Goal: Information Seeking & Learning: Find specific fact

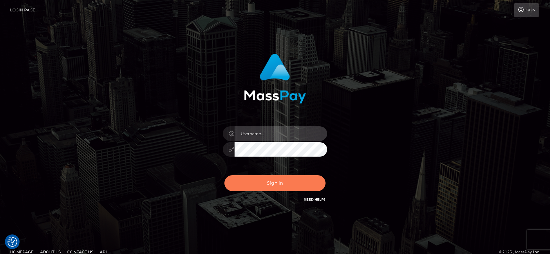
type input "fr.es"
click at [274, 186] on button "Sign in" at bounding box center [274, 183] width 101 height 16
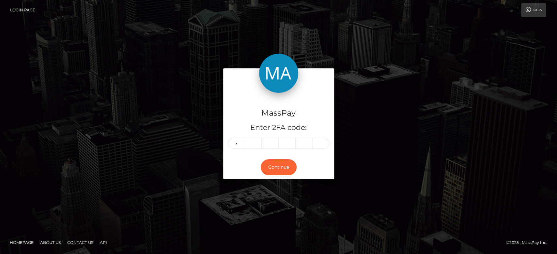
type input "5"
type input "8"
type input "1"
type input "6"
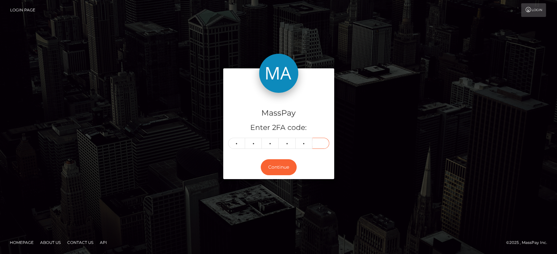
type input "5"
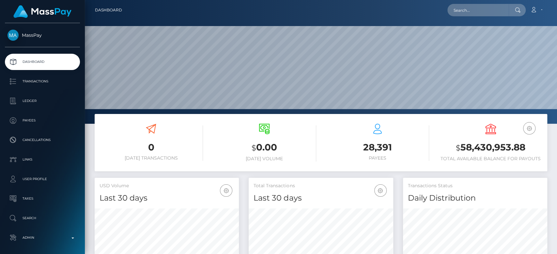
scroll to position [115, 144]
paste input "1336074575"
click at [473, 10] on input "text" at bounding box center [477, 10] width 61 height 12
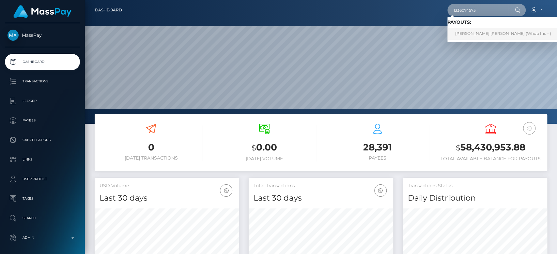
type input "1336074575"
click at [477, 33] on link "CARL OLOF FREDRIK JONSSON (Whop Inc - )" at bounding box center [503, 34] width 112 height 12
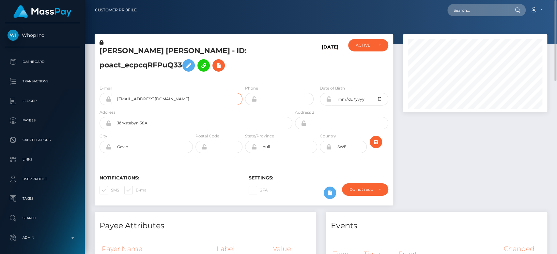
click at [179, 99] on input "isakengstroms@gmail.com" at bounding box center [176, 99] width 131 height 12
click at [172, 99] on input "isakengstroms@gmail.com" at bounding box center [176, 99] width 131 height 12
drag, startPoint x: 172, startPoint y: 99, endPoint x: 117, endPoint y: 96, distance: 55.5
click at [117, 96] on input "isakengstroms@gmail.com" at bounding box center [176, 99] width 131 height 12
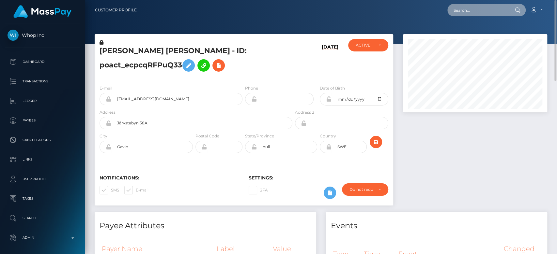
click at [474, 14] on input "text" at bounding box center [477, 10] width 61 height 12
paste input "rachaels381@gmail.com"
type input "rachaels381@gmail.com"
click at [478, 9] on input "rachaels381@gmail.com" at bounding box center [477, 10] width 61 height 12
paste input "[EMAIL_ADDRESS][DOMAIN_NAME]"
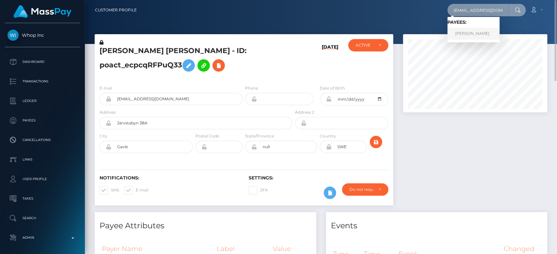
type input "[EMAIL_ADDRESS][DOMAIN_NAME]"
click at [483, 34] on link "RACHAEL SCULLY" at bounding box center [473, 34] width 52 height 12
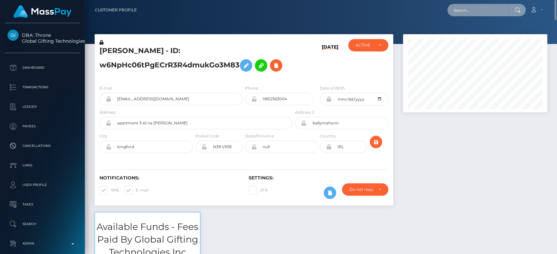
click at [472, 8] on input "text" at bounding box center [477, 10] width 61 height 12
paste input "MSPde5e001cbd21294"
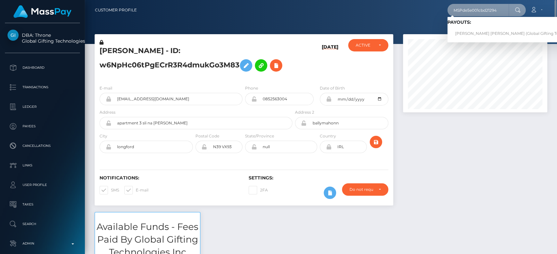
type input "MSPde5e001cbd21294"
click at [477, 31] on link "[PERSON_NAME] [PERSON_NAME] (Global Gifting Technologies Inc - Throne)" at bounding box center [530, 34] width 167 height 12
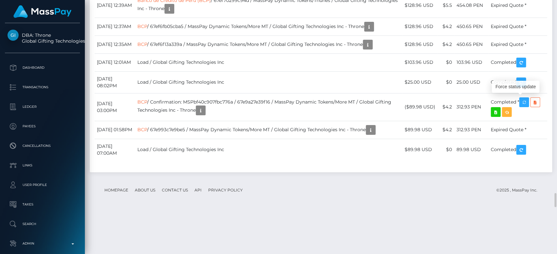
scroll to position [78, 144]
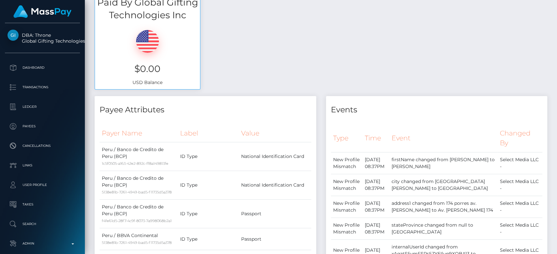
scroll to position [0, 0]
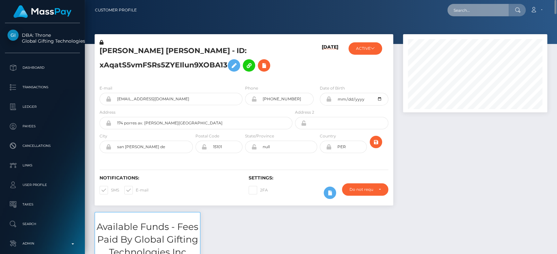
click at [473, 7] on input "text" at bounding box center [477, 10] width 61 height 12
paste input "[EMAIL_ADDRESS][DOMAIN_NAME]"
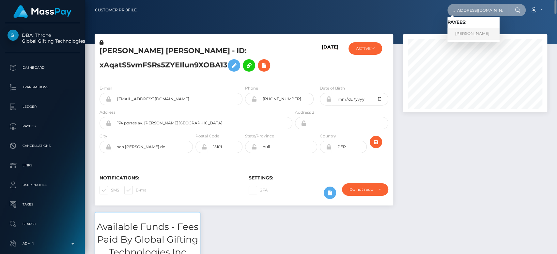
type input "[EMAIL_ADDRESS][DOMAIN_NAME]"
click at [478, 32] on link "[PERSON_NAME]" at bounding box center [473, 34] width 52 height 12
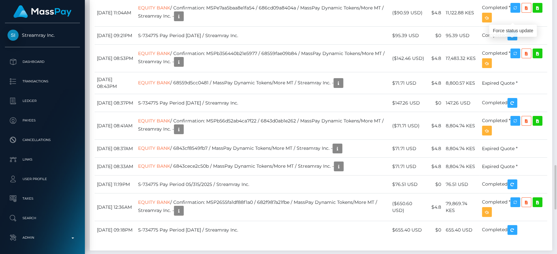
scroll to position [78, 144]
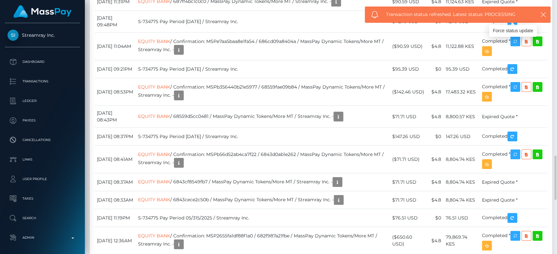
scroll to position [911, 0]
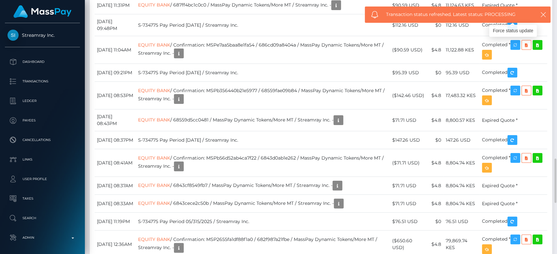
copy td "MSP856768e60cf7e43"
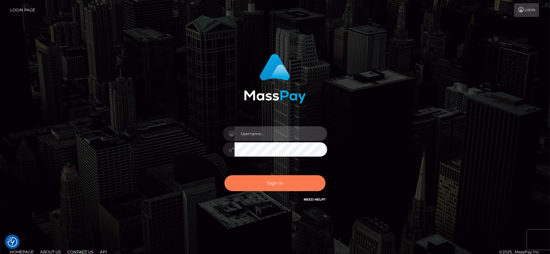
type input "[DOMAIN_NAME]"
click at [262, 181] on button "Sign in" at bounding box center [274, 183] width 101 height 16
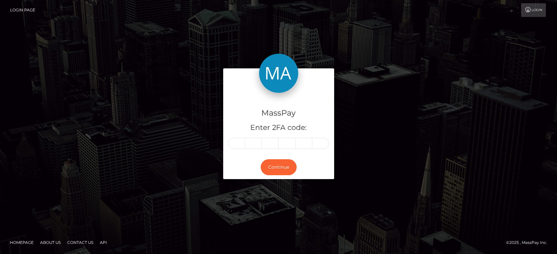
click at [262, 181] on form "MassPay Enter 2FA code: Continue" at bounding box center [278, 126] width 111 height 117
click at [253, 179] on div "Continue" at bounding box center [278, 168] width 111 height 24
click at [240, 144] on input "text" at bounding box center [236, 143] width 17 height 11
type input "1"
type input "9"
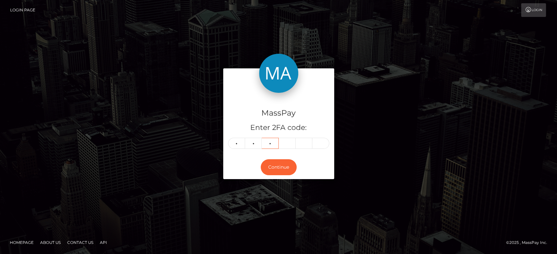
type input "4"
type input "1"
type input "9"
type input "7"
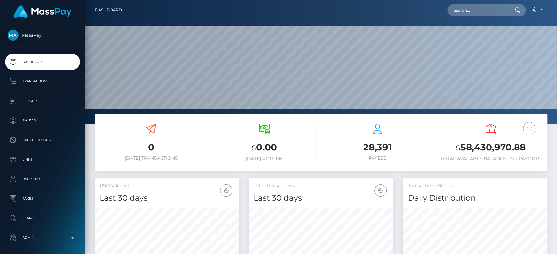
scroll to position [193, 144]
click at [468, 8] on input "text" at bounding box center [477, 10] width 61 height 12
paste input "marteengeminis@gmail.com"
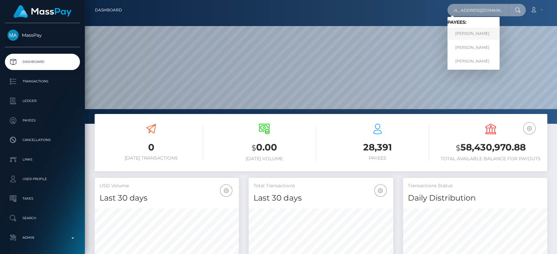
type input "marteengeminis@gmail.com"
click at [480, 33] on link "FLORENCIA FERNANDEZ LUSI" at bounding box center [473, 34] width 52 height 12
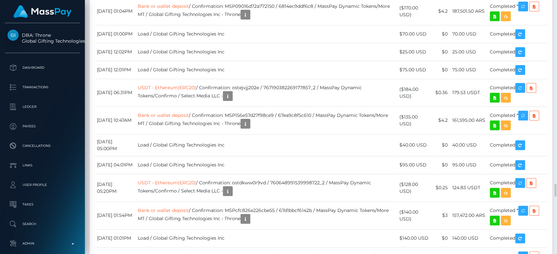
scroll to position [3517, 0]
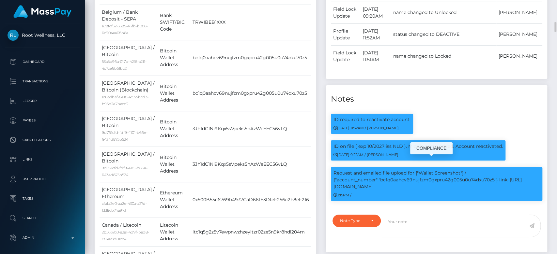
scroll to position [78, 144]
drag, startPoint x: 391, startPoint y: 179, endPoint x: 335, endPoint y: 176, distance: 56.8
click at [335, 176] on p "Request and emailed file upload for ["Wallet Screenshot"] / {"account_number":"…" at bounding box center [436, 180] width 206 height 21
copy p "https://l.maspay.io/qjQir"
click at [414, 170] on p "Request and emailed file upload for ["Wallet Screenshot"] / {"account_number":"…" at bounding box center [436, 180] width 206 height 21
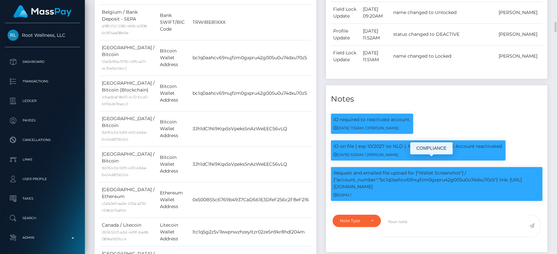
click at [414, 170] on p "Request and emailed file upload for ["Wallet Screenshot"] / {"account_number":"…" at bounding box center [436, 180] width 206 height 21
copy p "bc1q0aahcv69nujfzm0gxpru42g005u0u74dxu70z5"
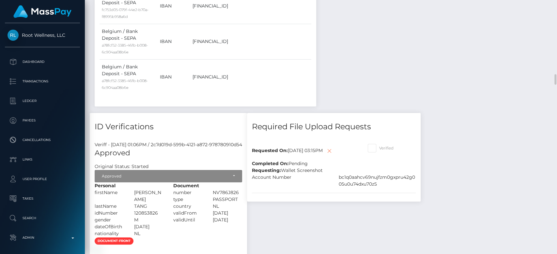
scroll to position [1790, 0]
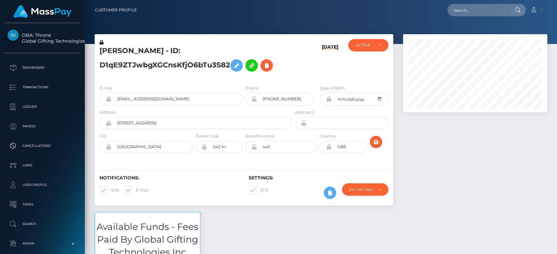
scroll to position [78, 144]
click at [136, 188] on span at bounding box center [136, 190] width 0 height 5
click at [136, 188] on input "E-mail" at bounding box center [138, 188] width 4 height 4
checkbox input "false"
click at [111, 189] on span at bounding box center [111, 190] width 0 height 5
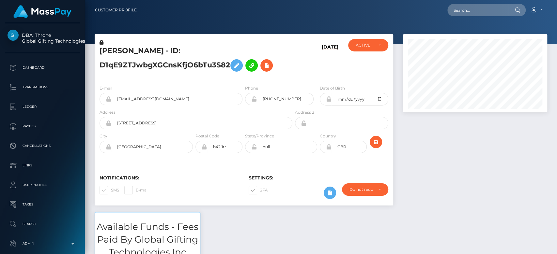
click at [111, 189] on input "SMS" at bounding box center [113, 188] width 4 height 4
checkbox input "false"
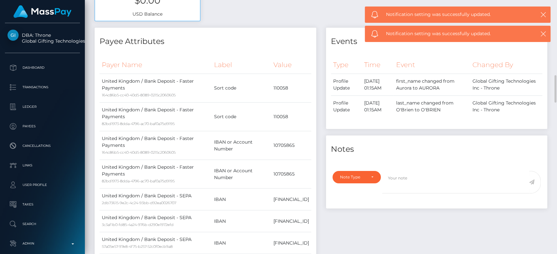
scroll to position [0, 0]
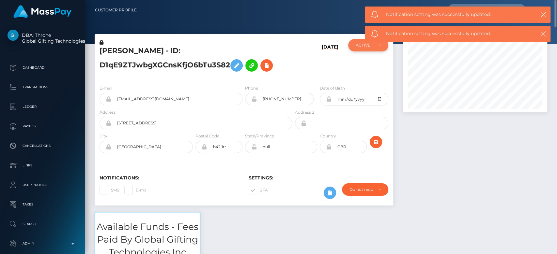
click at [362, 48] on div "ACTIVE" at bounding box center [364, 45] width 17 height 5
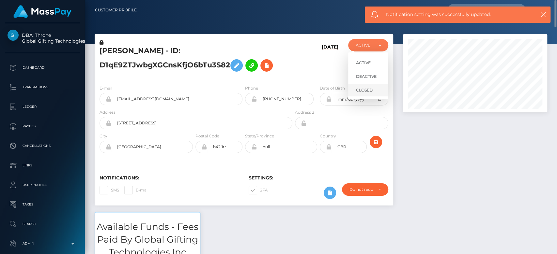
click at [363, 87] on span "CLOSED" at bounding box center [364, 90] width 17 height 6
select select "CLOSED"
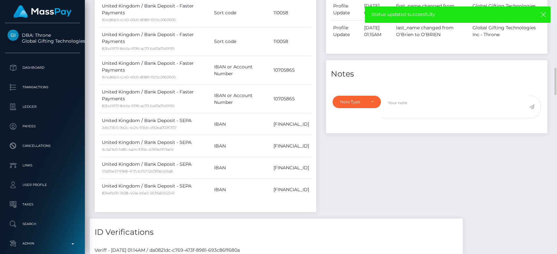
scroll to position [418, 0]
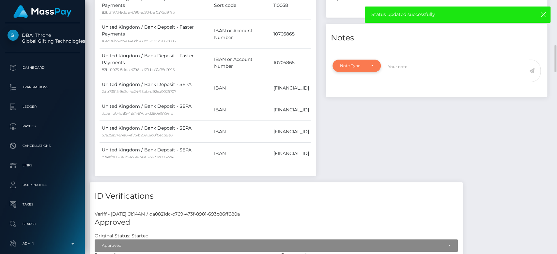
click at [362, 69] on div "Note Type" at bounding box center [356, 66] width 48 height 12
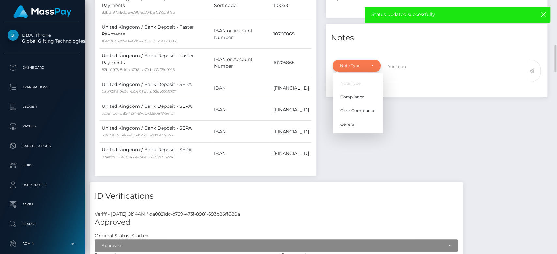
scroll to position [78, 144]
click at [361, 120] on link "General" at bounding box center [357, 125] width 51 height 12
select select "GENERAL"
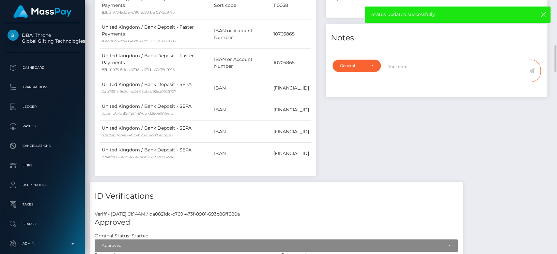
click at [416, 60] on textarea at bounding box center [455, 71] width 147 height 23
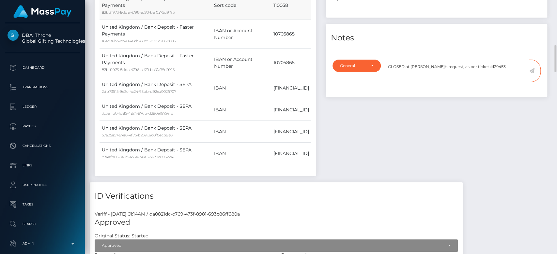
type textarea "CLOSED at [PERSON_NAME]'s request, as per ticket #129453"
click at [534, 70] on icon at bounding box center [532, 70] width 6 height 5
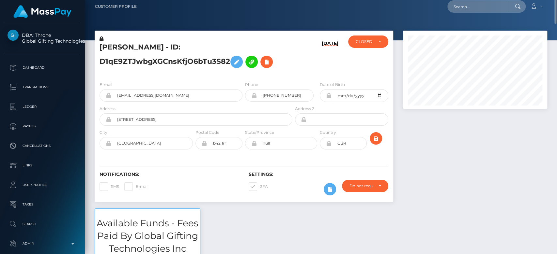
scroll to position [0, 0]
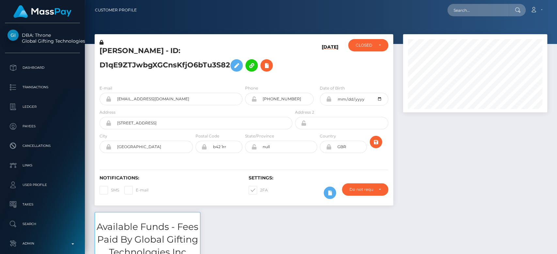
scroll to position [78, 144]
click at [468, 10] on input "text" at bounding box center [477, 10] width 61 height 12
type input "v"
paste input "[EMAIL_ADDRESS][DOMAIN_NAME]"
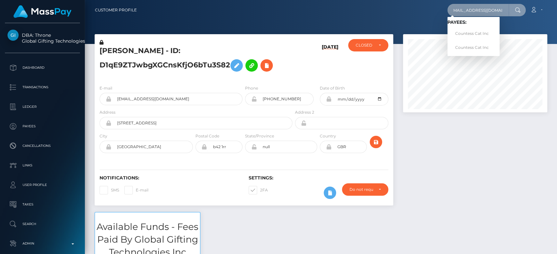
type input "[EMAIL_ADDRESS][DOMAIN_NAME]"
click at [488, 31] on link "Countess Cat Inc" at bounding box center [473, 34] width 52 height 12
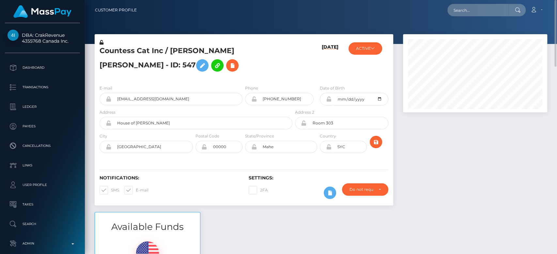
click at [111, 192] on span at bounding box center [111, 190] width 0 height 5
click at [111, 190] on input "SMS" at bounding box center [113, 188] width 4 height 4
checkbox input "false"
click at [136, 190] on span at bounding box center [136, 190] width 0 height 5
click at [136, 190] on input "E-mail" at bounding box center [138, 188] width 4 height 4
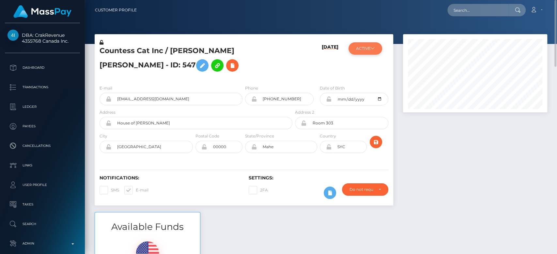
checkbox input "false"
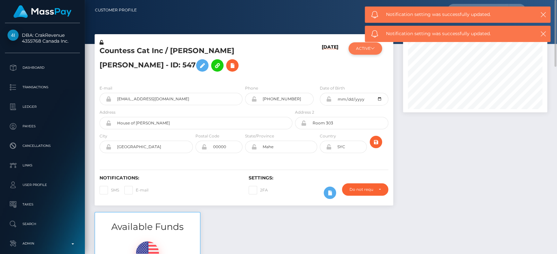
click at [361, 50] on button "ACTIVE" at bounding box center [365, 48] width 34 height 12
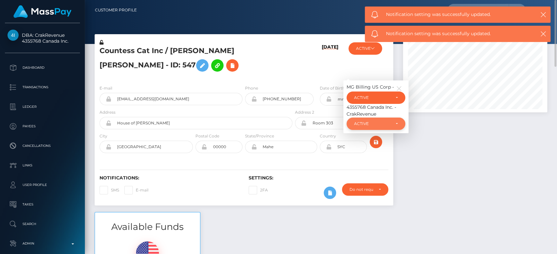
click at [364, 125] on div "ACTIVE" at bounding box center [372, 123] width 36 height 5
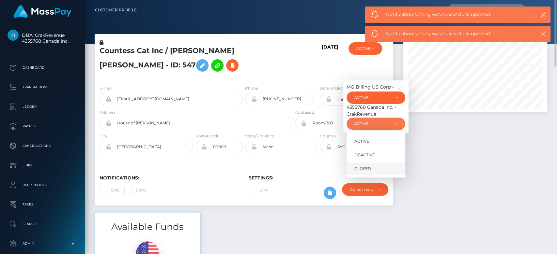
click at [364, 168] on span "CLOSED" at bounding box center [362, 169] width 17 height 6
select select "CLOSED"
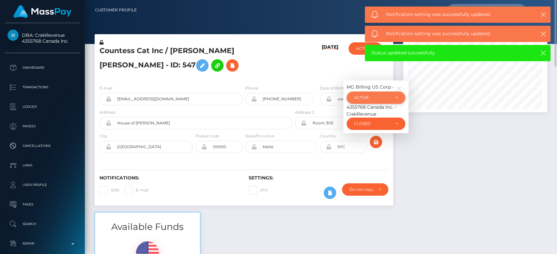
click at [382, 98] on div "ACTIVE" at bounding box center [372, 97] width 36 height 5
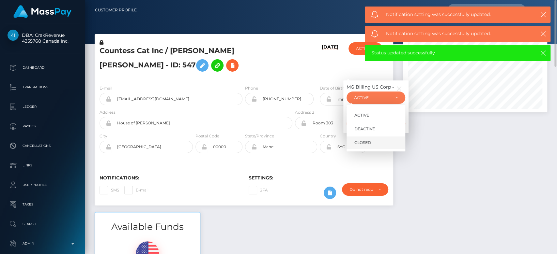
click at [363, 145] on span "CLOSED" at bounding box center [362, 143] width 17 height 6
select select "CLOSED"
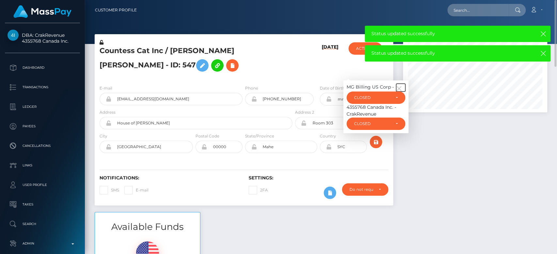
click at [399, 87] on icon "button" at bounding box center [399, 89] width 6 height 6
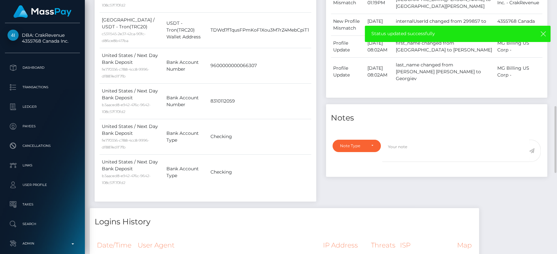
scroll to position [414, 0]
click at [364, 143] on div "Note Type" at bounding box center [353, 145] width 26 height 5
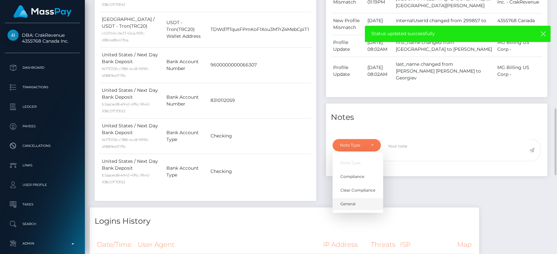
click at [355, 198] on link "General" at bounding box center [357, 204] width 51 height 12
select select "GENERAL"
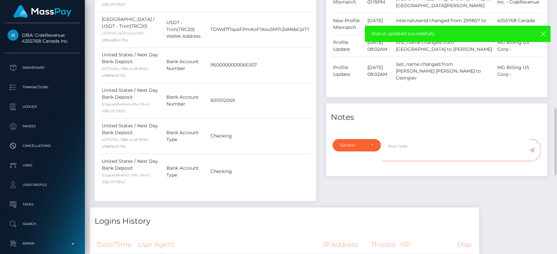
click at [404, 141] on textarea at bounding box center [455, 150] width 147 height 23
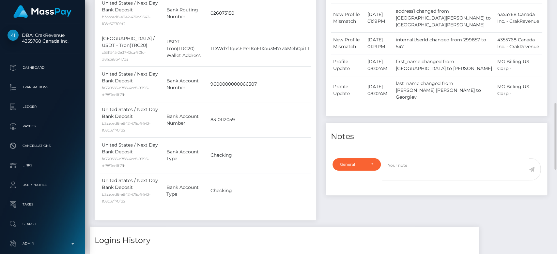
scroll to position [394, 0]
click at [394, 159] on textarea at bounding box center [455, 170] width 147 height 23
type textarea "CLOSED at payee's request, as per ticket #129458"
click at [530, 167] on icon at bounding box center [532, 169] width 6 height 5
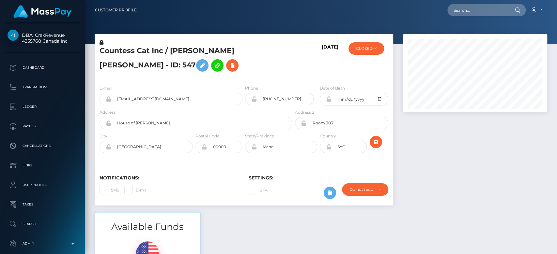
scroll to position [78, 144]
click at [502, 169] on div at bounding box center [475, 123] width 154 height 178
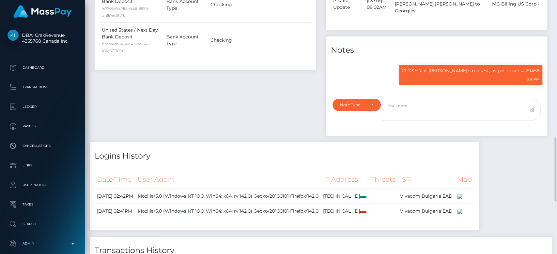
scroll to position [543, 0]
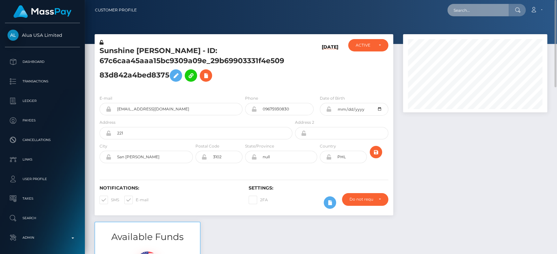
click at [498, 13] on input "text" at bounding box center [477, 10] width 61 height 12
paste input "[EMAIL_ADDRESS][DOMAIN_NAME]"
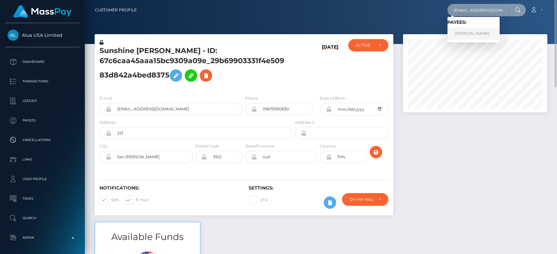
type input "[EMAIL_ADDRESS][DOMAIN_NAME]"
click at [480, 33] on link "[PERSON_NAME]" at bounding box center [473, 34] width 52 height 12
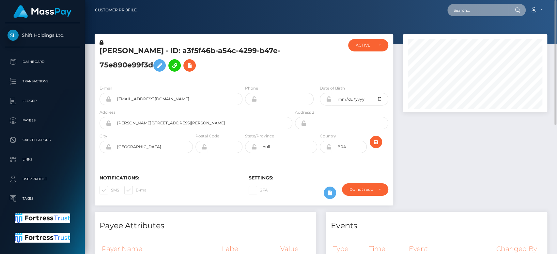
click at [464, 9] on input "text" at bounding box center [477, 10] width 61 height 12
paste input "[EMAIL_ADDRESS][DOMAIN_NAME]"
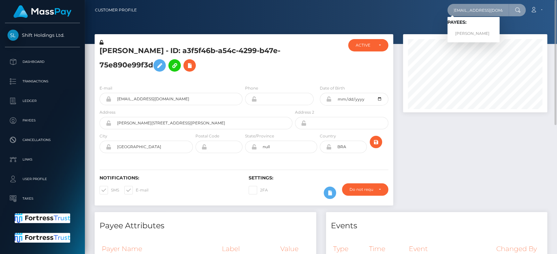
type input "[EMAIL_ADDRESS][DOMAIN_NAME]"
click at [481, 32] on link "[PERSON_NAME]" at bounding box center [473, 34] width 52 height 12
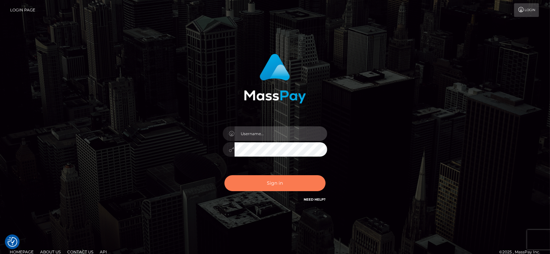
type input "fr.es"
click at [292, 182] on button "Sign in" at bounding box center [274, 183] width 101 height 16
type input "[DOMAIN_NAME]"
click at [273, 184] on button "Sign in" at bounding box center [274, 183] width 101 height 16
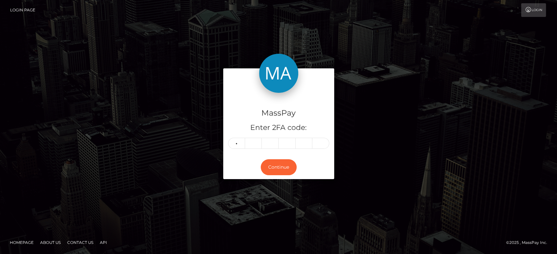
type input "7"
type input "0"
type input "2"
type input "5"
type input "3"
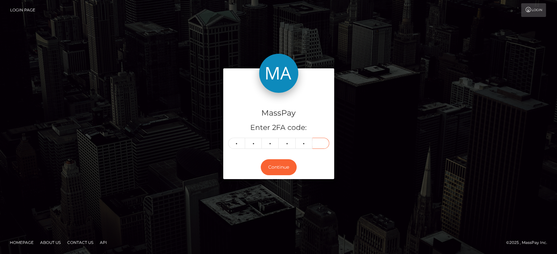
type input "1"
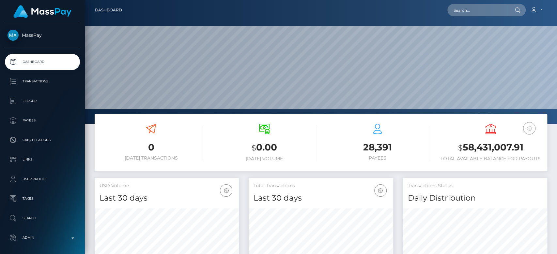
scroll to position [115, 144]
click at [466, 8] on input "text" at bounding box center [477, 10] width 61 height 12
paste input "madleighnluvxoxo@gmail.com"
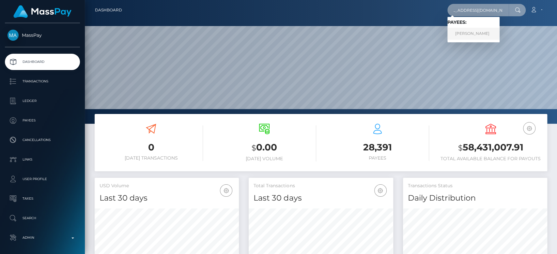
type input "madleighnluvxoxo@gmail.com"
click at [460, 35] on link "Madison Leigh Taylor" at bounding box center [473, 34] width 52 height 12
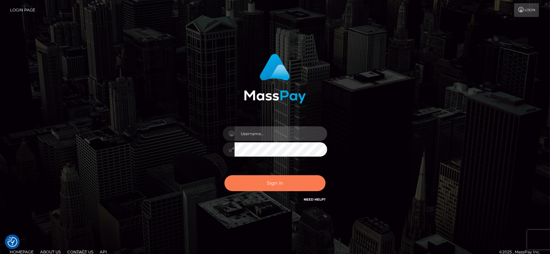
type input "[DOMAIN_NAME]"
click at [271, 179] on button "Sign in" at bounding box center [274, 183] width 101 height 16
type input "[DOMAIN_NAME]"
click at [271, 179] on button "Sign in" at bounding box center [274, 183] width 101 height 16
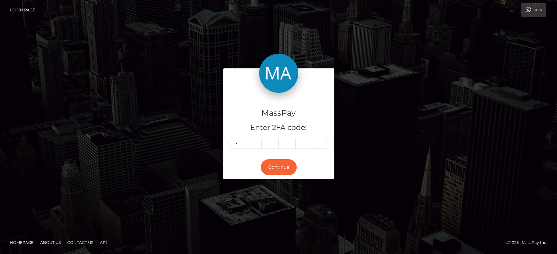
type input "7"
type input "2"
type input "7"
type input "5"
type input "2"
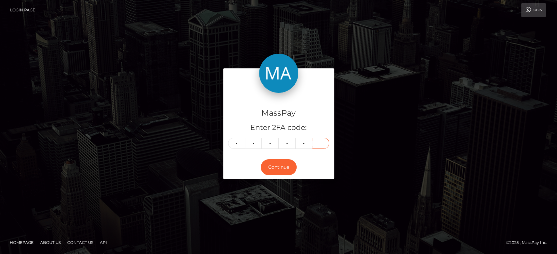
type input "3"
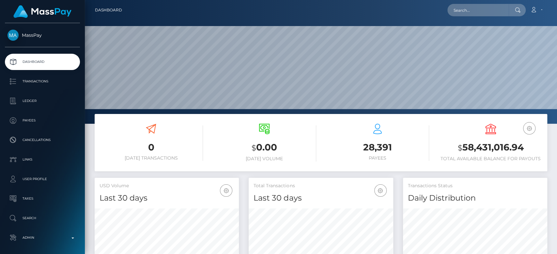
scroll to position [115, 144]
click at [471, 11] on input "text" at bounding box center [477, 10] width 61 height 12
paste input "luredbyroxxie@gmail.com"
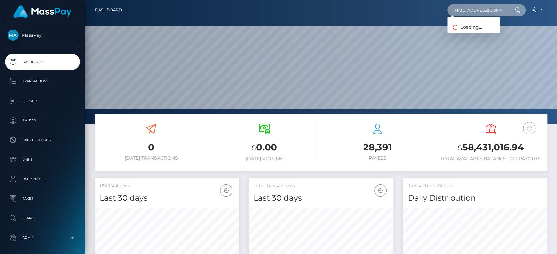
type input "luredbyroxxie@gmail.com"
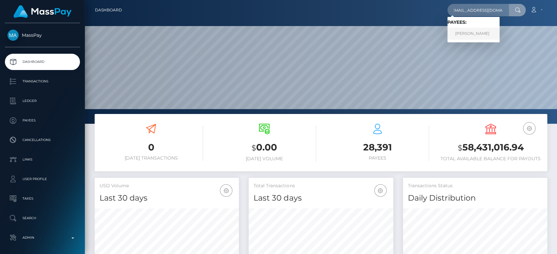
scroll to position [0, 0]
click at [473, 33] on link "RAQUEL ESTEFANIA RIVERA" at bounding box center [473, 34] width 52 height 12
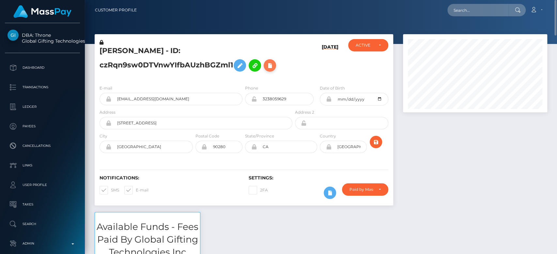
click at [270, 67] on icon at bounding box center [270, 66] width 8 height 8
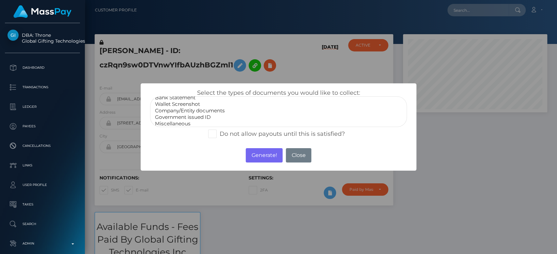
scroll to position [12, 0]
select select "Government issued ID"
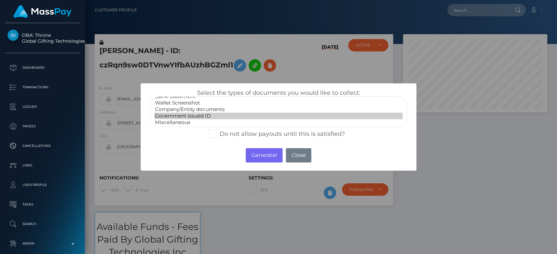
click at [198, 118] on option "Government issued ID" at bounding box center [278, 116] width 248 height 7
click at [254, 155] on button "Generate!" at bounding box center [264, 155] width 37 height 14
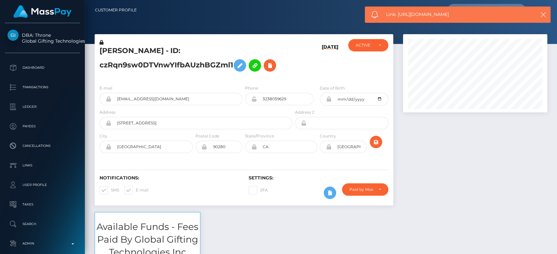
drag, startPoint x: 456, startPoint y: 16, endPoint x: 399, endPoint y: 14, distance: 57.1
click at [399, 14] on span "Link: https://l.maspay.io/9jQfV" at bounding box center [456, 14] width 141 height 7
copy span "https://l.maspay.io/9jQfV"
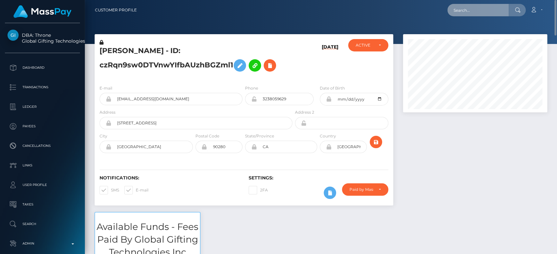
click at [471, 9] on input "text" at bounding box center [477, 10] width 61 height 12
paste input "theeanayanarie@gmail.com"
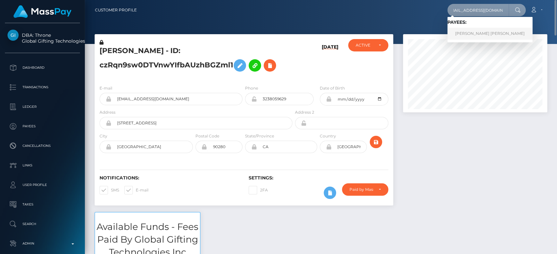
type input "theeanayanarie@gmail.com"
click at [473, 34] on link "ANAYA NARIE SMITH" at bounding box center [489, 34] width 85 height 12
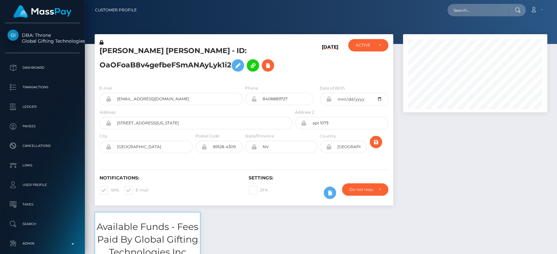
scroll to position [78, 144]
click at [482, 7] on input "text" at bounding box center [477, 10] width 61 height 12
paste input "[PERSON_NAME][EMAIL_ADDRESS][DOMAIN_NAME]"
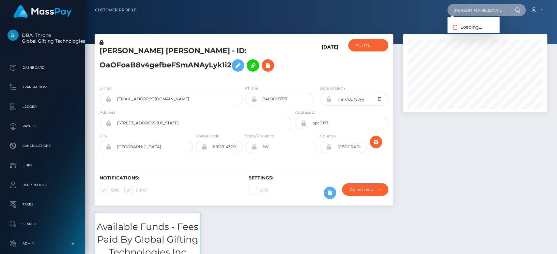
scroll to position [0, 12]
type input "[PERSON_NAME][EMAIL_ADDRESS][DOMAIN_NAME]"
click at [480, 6] on input "[PERSON_NAME][EMAIL_ADDRESS][DOMAIN_NAME]" at bounding box center [477, 10] width 61 height 12
paste input "[EMAIL_ADDRESS][DOMAIN_NAME]"
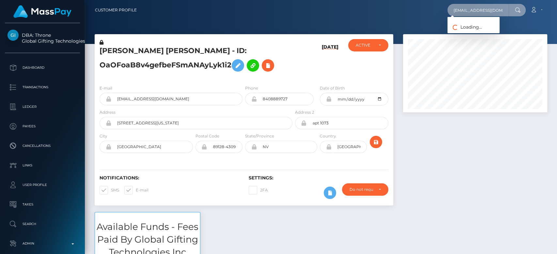
scroll to position [0, 12]
type input "[EMAIL_ADDRESS][DOMAIN_NAME]"
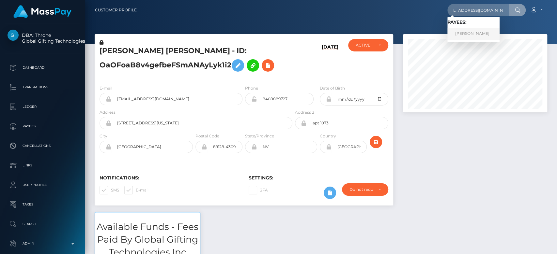
scroll to position [0, 0]
click at [473, 30] on link "Ryan Macgregor-Wright" at bounding box center [473, 34] width 52 height 12
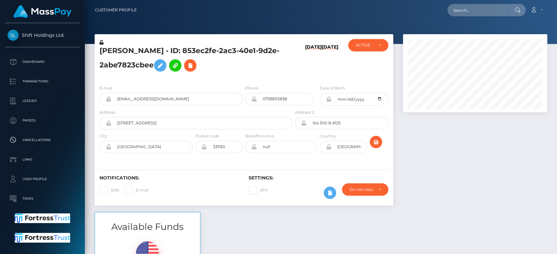
scroll to position [78, 144]
click at [420, 158] on div at bounding box center [475, 123] width 154 height 178
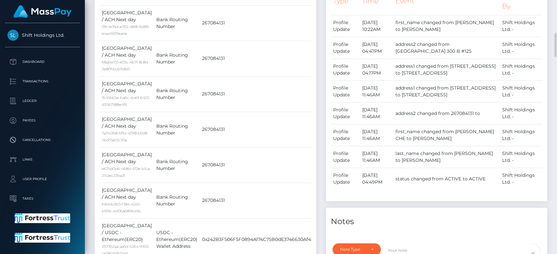
scroll to position [0, 0]
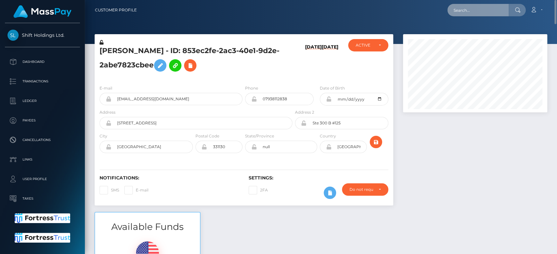
click at [462, 9] on input "text" at bounding box center [477, 10] width 61 height 12
paste input "[EMAIL_ADDRESS][DOMAIN_NAME]"
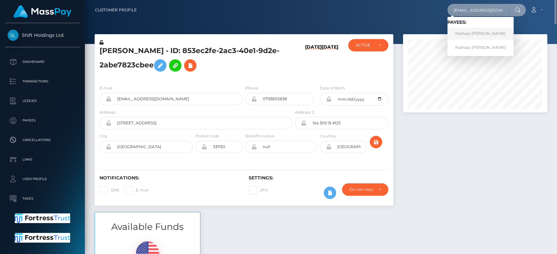
type input "nathaly.xox@yahoo.com"
click at [464, 31] on link "Nathaly Anthonie Isme" at bounding box center [480, 34] width 66 height 12
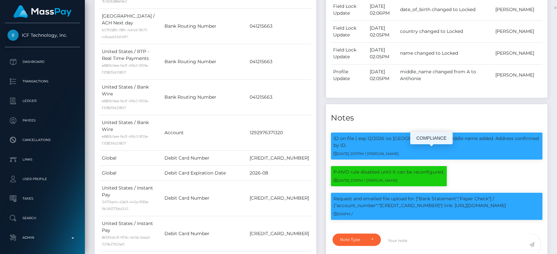
scroll to position [78, 144]
click at [397, 196] on p "Request and emailed file upload for ["Bank Statement","Paper Check"] / {"accoun…" at bounding box center [436, 203] width 206 height 14
copy p "4031630447339960"
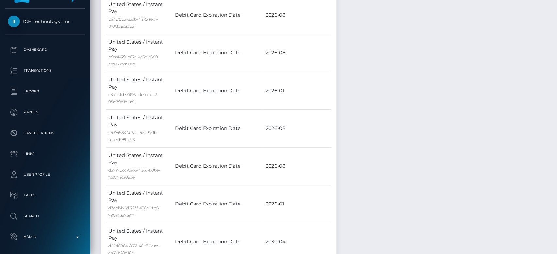
scroll to position [4493, 0]
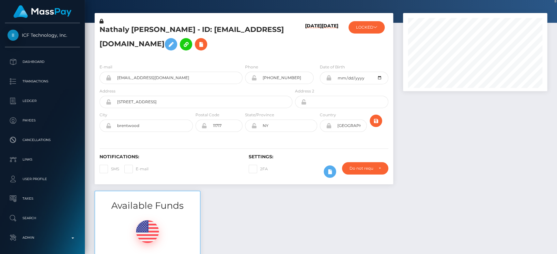
scroll to position [38, 0]
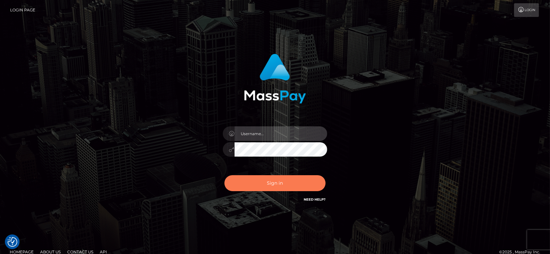
type input "[DOMAIN_NAME]"
click at [289, 179] on button "Sign in" at bounding box center [274, 183] width 101 height 16
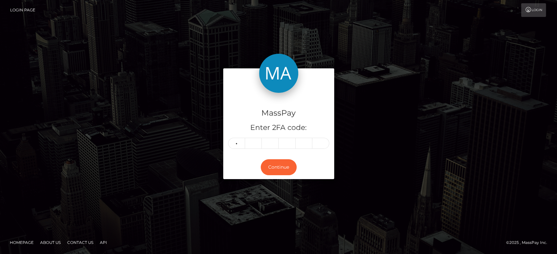
type input "0"
type input "7"
type input "9"
type input "4"
type input "1"
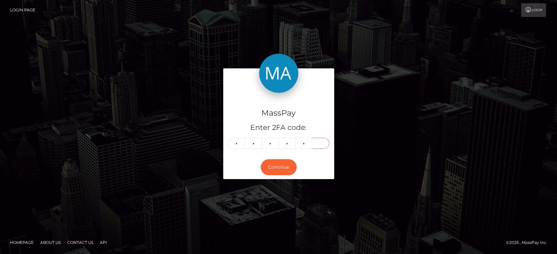
type input "0"
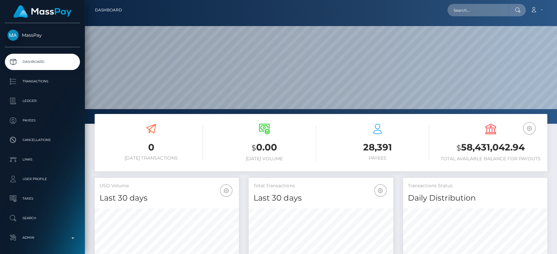
scroll to position [115, 144]
click at [486, 10] on input "text" at bounding box center [477, 10] width 61 height 12
paste input "luca.kloht@web.de"
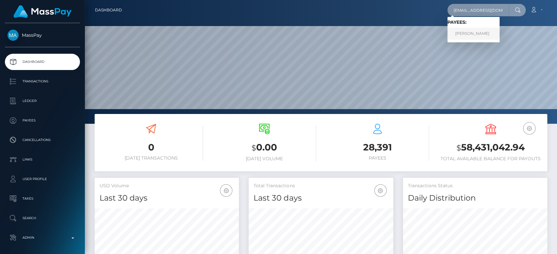
type input "luca.kloht@web.de"
click at [468, 31] on link "Luca Kloth" at bounding box center [473, 34] width 52 height 12
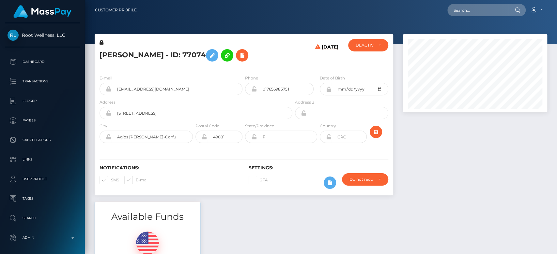
scroll to position [78, 144]
click at [472, 157] on div at bounding box center [475, 118] width 154 height 168
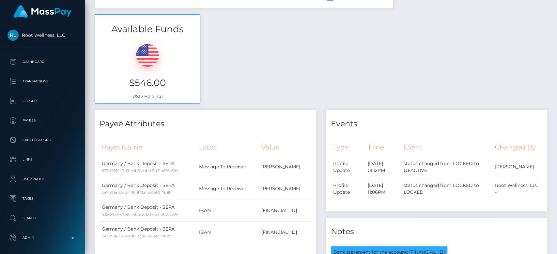
scroll to position [0, 0]
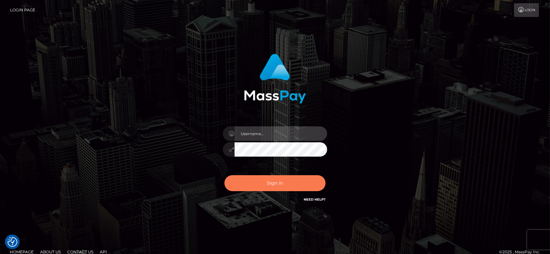
type input "[DOMAIN_NAME]"
click at [264, 183] on button "Sign in" at bounding box center [274, 183] width 101 height 16
type input "[DOMAIN_NAME]"
click at [263, 185] on button "Sign in" at bounding box center [274, 183] width 101 height 16
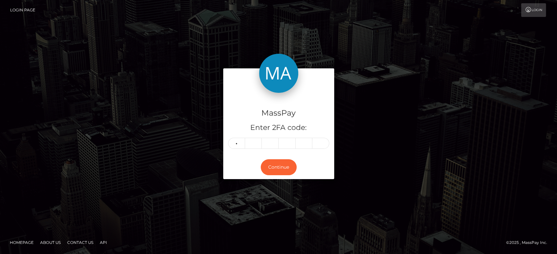
type input "5"
type input "4"
type input "0"
type input "2"
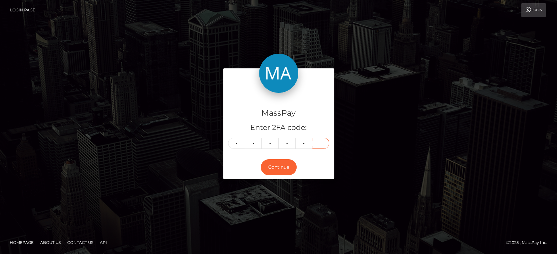
type input "4"
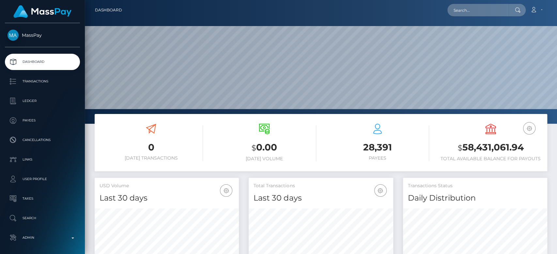
scroll to position [115, 144]
click at [472, 10] on input "text" at bounding box center [477, 10] width 61 height 12
paste input "[EMAIL_ADDRESS][DOMAIN_NAME]"
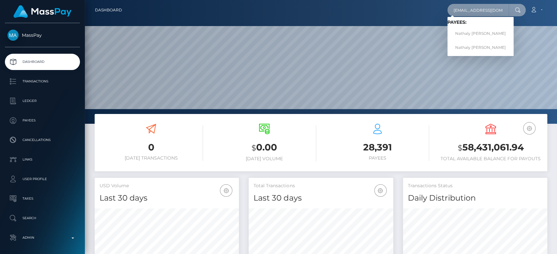
type input "[EMAIL_ADDRESS][DOMAIN_NAME]"
click at [465, 30] on link "Nathaly Anthonie Isme" at bounding box center [480, 34] width 66 height 12
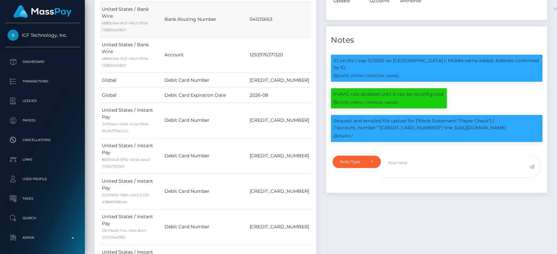
scroll to position [78, 144]
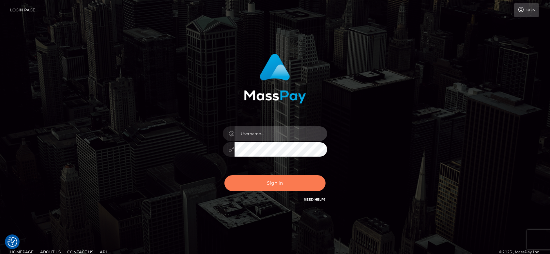
type input "fr.es"
click at [290, 180] on button "Sign in" at bounding box center [274, 183] width 101 height 16
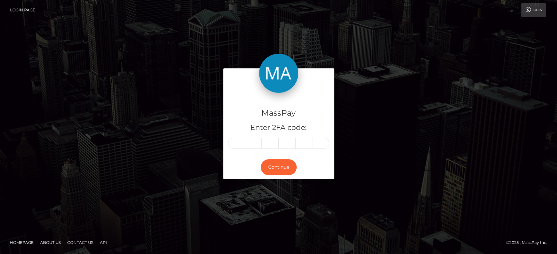
click at [236, 140] on input "text" at bounding box center [236, 143] width 17 height 11
type input "9"
type input "4"
type input "5"
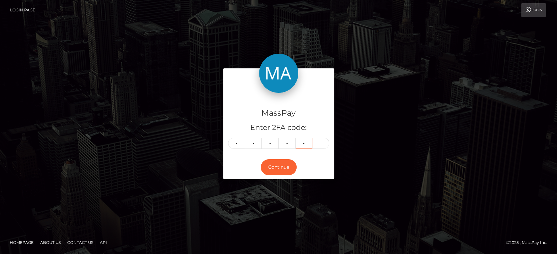
type input "5"
type input "2"
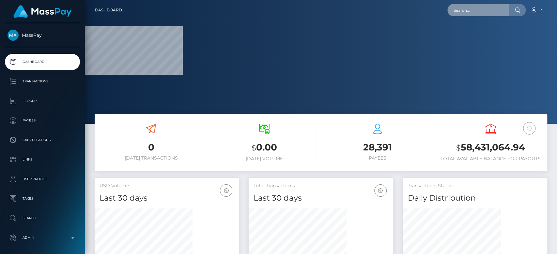
click at [467, 7] on input "text" at bounding box center [477, 10] width 61 height 12
paste input "[EMAIL_ADDRESS][DOMAIN_NAME]"
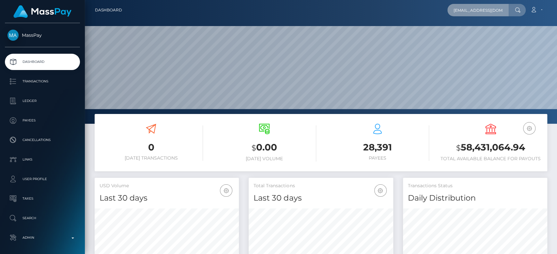
scroll to position [115, 144]
type input "[EMAIL_ADDRESS][DOMAIN_NAME]"
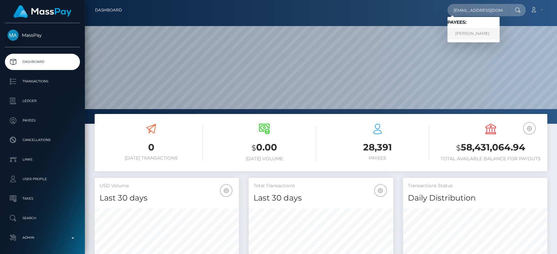
click at [470, 33] on link "[PERSON_NAME]" at bounding box center [473, 34] width 52 height 12
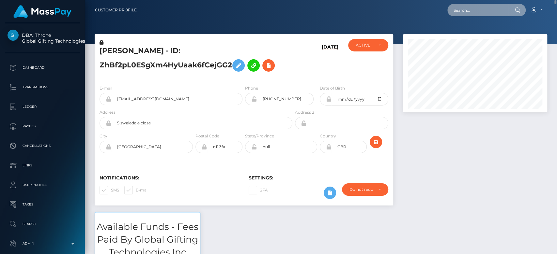
click at [456, 12] on input "text" at bounding box center [477, 10] width 61 height 12
paste input "[PERSON_NAME][EMAIL_ADDRESS][DOMAIN_NAME]"
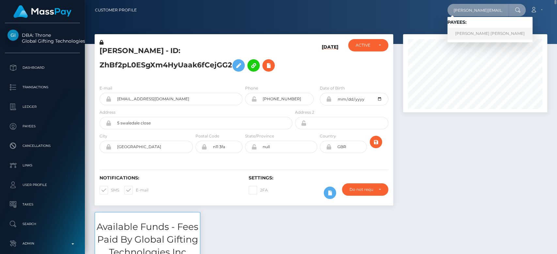
type input "[PERSON_NAME][EMAIL_ADDRESS][DOMAIN_NAME]"
click at [467, 29] on link "[PERSON_NAME] [PERSON_NAME]" at bounding box center [489, 34] width 85 height 12
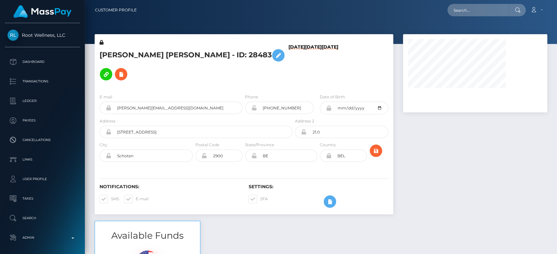
click at [444, 173] on div at bounding box center [475, 127] width 154 height 187
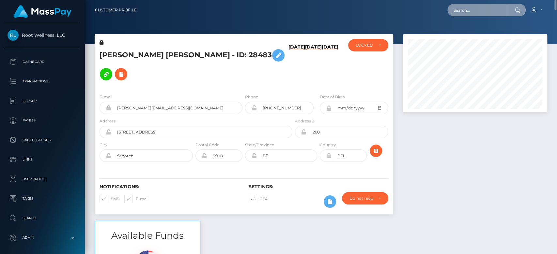
click at [467, 10] on input "text" at bounding box center [477, 10] width 61 height 12
paste input "damarisachieng06@gmail.com"
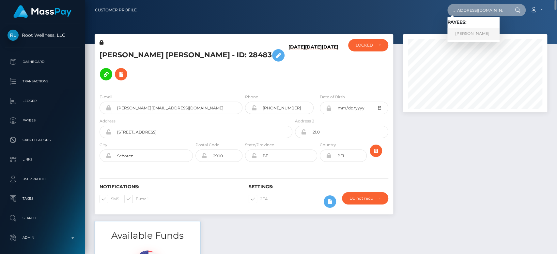
type input "damarisachieng06@gmail.com"
click at [481, 33] on link "Damaris Achieng Odera" at bounding box center [473, 34] width 52 height 12
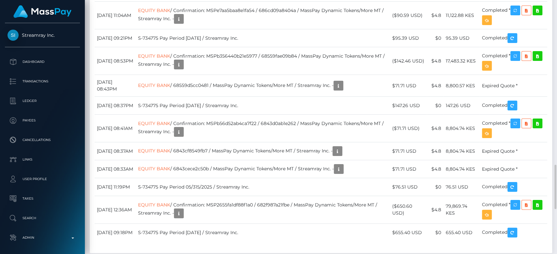
scroll to position [78, 144]
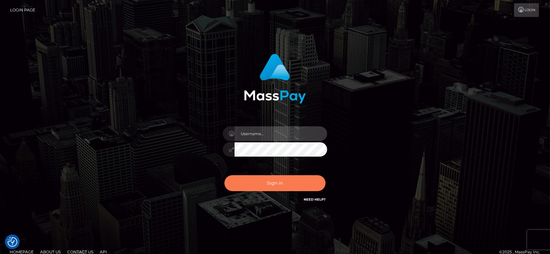
type input "[DOMAIN_NAME]"
click at [280, 186] on button "Sign in" at bounding box center [274, 183] width 101 height 16
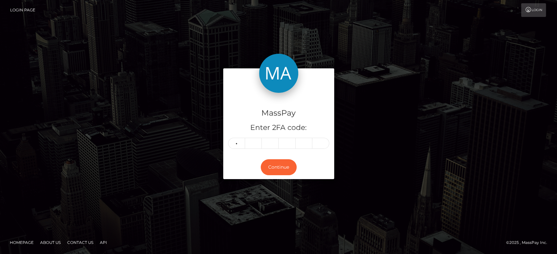
type input "1"
type input "6"
type input "3"
type input "8"
type input "6"
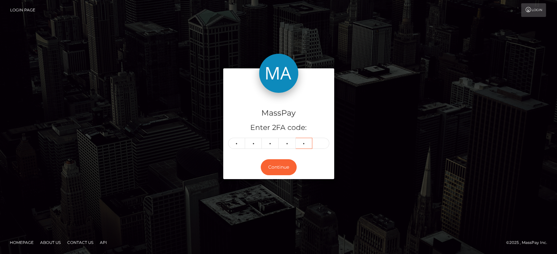
type input "5"
type input "3"
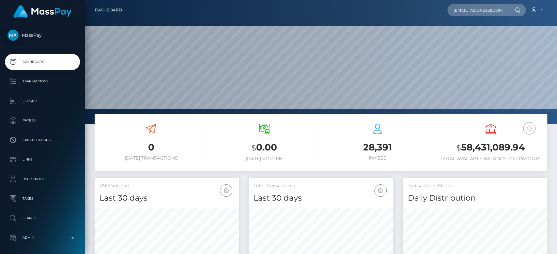
scroll to position [115, 144]
type input "[EMAIL_ADDRESS][DOMAIN_NAME]"
click at [469, 11] on input "[EMAIL_ADDRESS][DOMAIN_NAME]" at bounding box center [477, 10] width 61 height 12
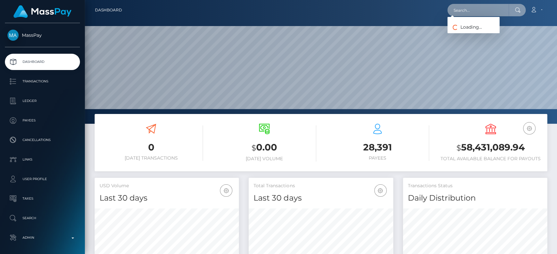
paste input "[EMAIL_ADDRESS][DOMAIN_NAME]"
type input "[EMAIL_ADDRESS][DOMAIN_NAME]"
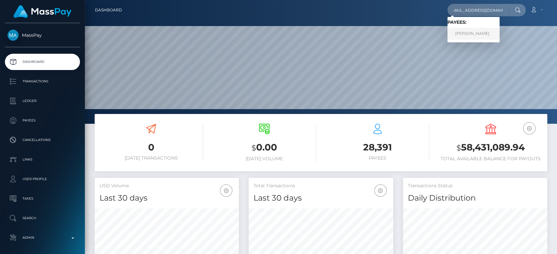
scroll to position [0, 0]
click at [474, 30] on link "[PERSON_NAME]" at bounding box center [473, 34] width 52 height 12
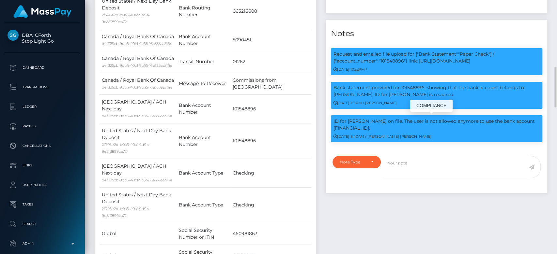
scroll to position [78, 144]
click at [422, 127] on p "ID for Carl Slade on file. The user is not allowed anymore to use the bank acco…" at bounding box center [436, 125] width 206 height 14
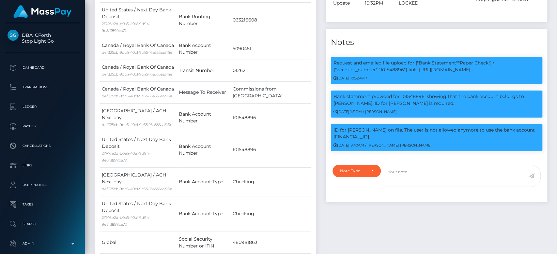
scroll to position [0, 0]
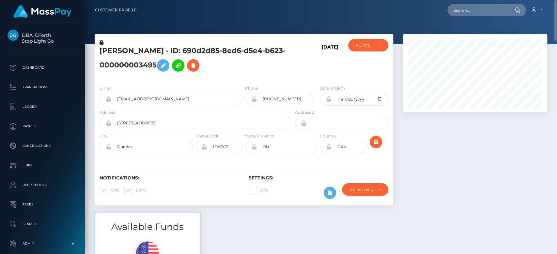
click at [462, 17] on nav "Customer Profile Loading... Loading... Account" at bounding box center [321, 10] width 472 height 20
click at [466, 14] on input "text" at bounding box center [477, 10] width 61 height 12
paste input "[EMAIL_ADDRESS][DOMAIN_NAME]"
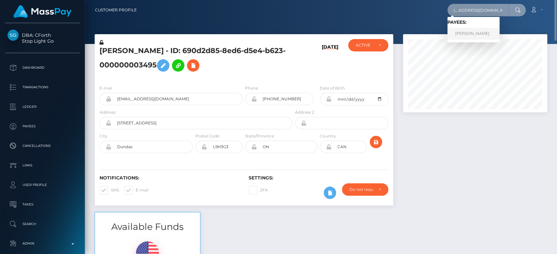
type input "[EMAIL_ADDRESS][DOMAIN_NAME]"
click at [478, 31] on link "JASMINE FAYE BOWEN" at bounding box center [473, 34] width 52 height 12
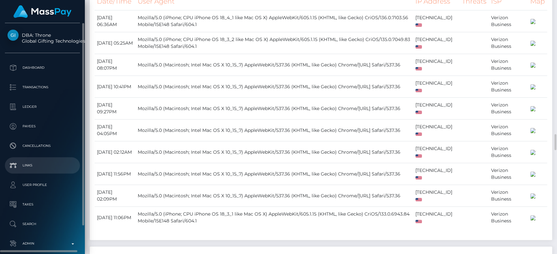
scroll to position [2120, 0]
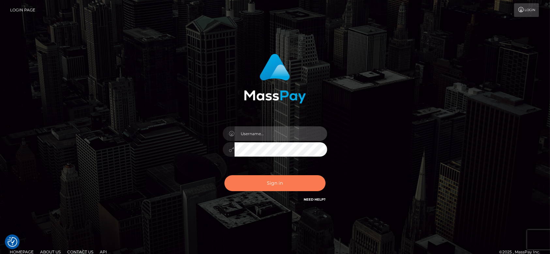
type input "[DOMAIN_NAME]"
click at [281, 185] on button "Sign in" at bounding box center [274, 183] width 101 height 16
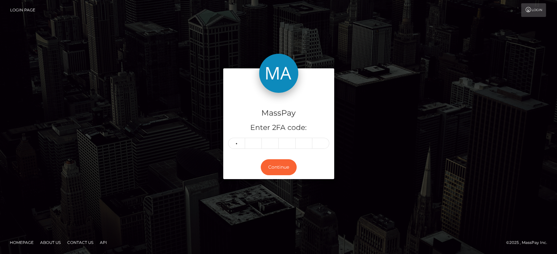
type input "1"
type input "4"
type input "0"
type input "9"
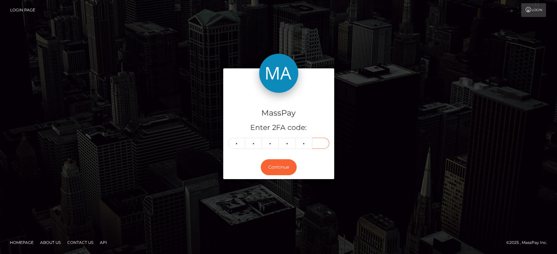
type input "5"
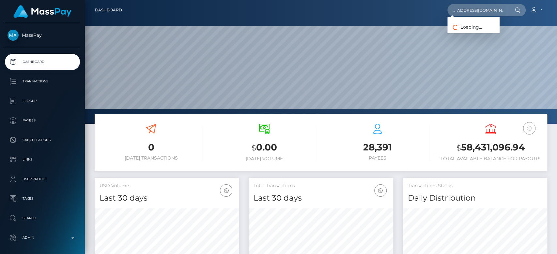
scroll to position [115, 144]
type input "taniafonseca30369@gmail.com"
click at [482, 32] on link "RAMON PAMELA" at bounding box center [473, 34] width 52 height 12
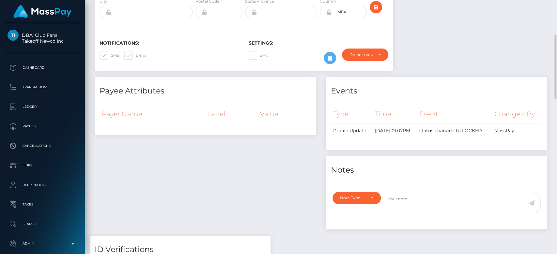
scroll to position [139, 0]
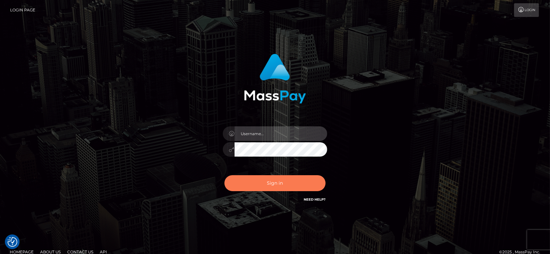
type input "[DOMAIN_NAME]"
click at [283, 179] on button "Sign in" at bounding box center [274, 183] width 101 height 16
type input "[DOMAIN_NAME]"
click at [261, 187] on button "Sign in" at bounding box center [274, 183] width 101 height 16
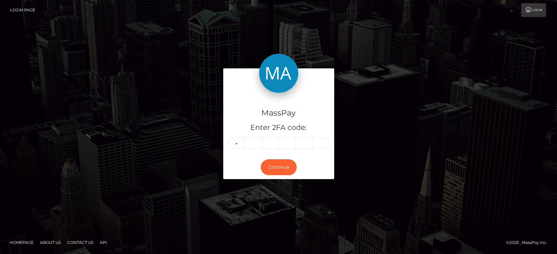
type input "6"
type input "8"
type input "2"
type input "8"
type input "9"
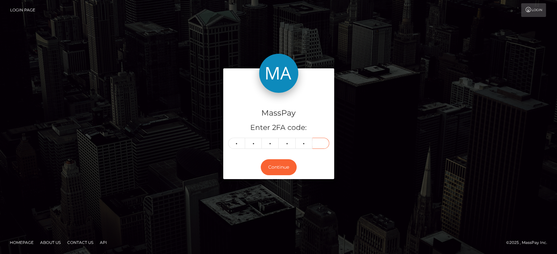
type input "5"
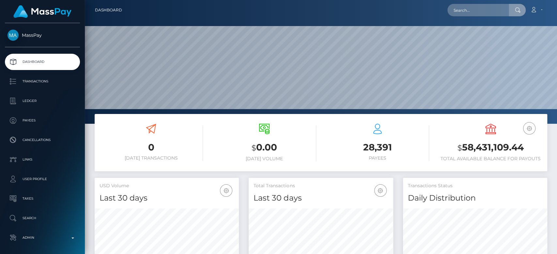
scroll to position [115, 144]
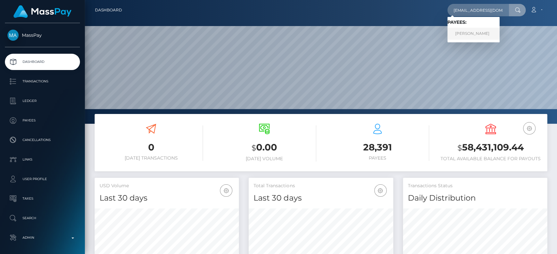
type input "[EMAIL_ADDRESS][DOMAIN_NAME]"
click at [472, 32] on link "[PERSON_NAME]" at bounding box center [473, 34] width 52 height 12
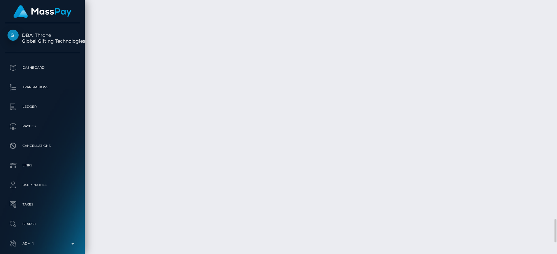
scroll to position [78, 144]
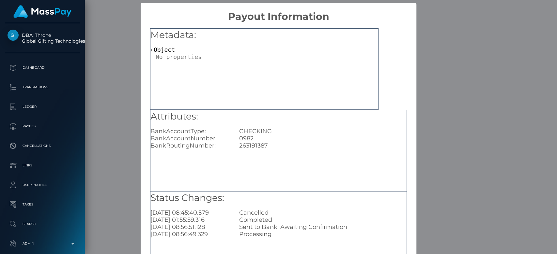
click at [455, 134] on div "× Payout Information Metadata: Object Attributes: BankAccountType: CHECKING Ban…" at bounding box center [278, 127] width 557 height 254
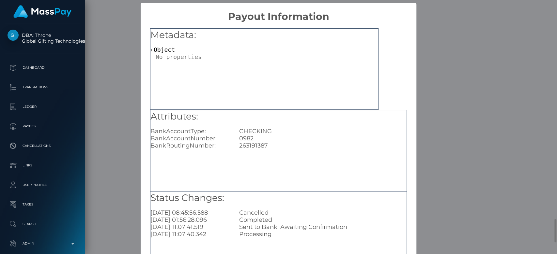
scroll to position [0, 0]
click at [119, 106] on div "× Payout Information Metadata: Object Attributes: BankAccountType: CHECKING Ban…" at bounding box center [278, 127] width 557 height 254
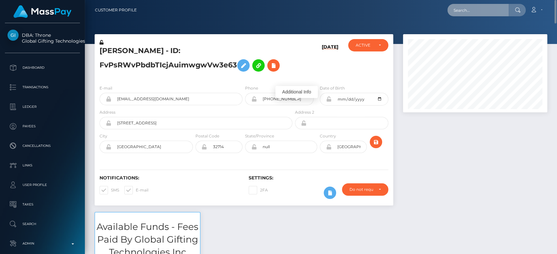
click at [466, 5] on input "text" at bounding box center [477, 10] width 61 height 12
paste input "[EMAIL_ADDRESS][DOMAIN_NAME]"
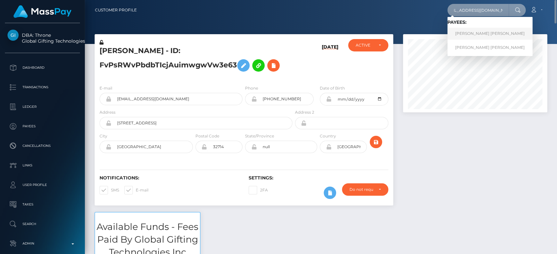
type input "[EMAIL_ADDRESS][DOMAIN_NAME]"
click at [476, 29] on link "JOSE GABRIEL VILLACORTA BARTRA" at bounding box center [489, 34] width 85 height 12
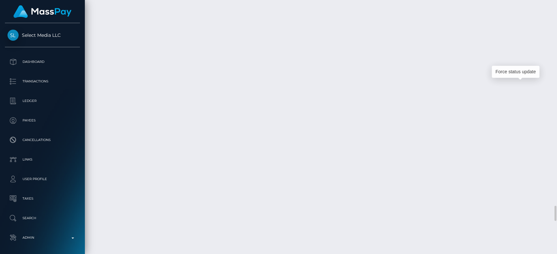
scroll to position [78, 144]
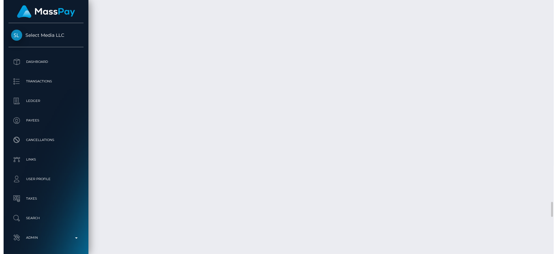
scroll to position [3427, 0]
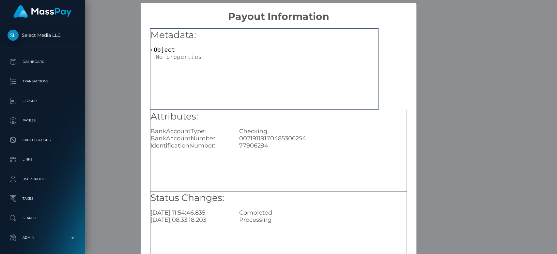
scroll to position [0, 0]
drag, startPoint x: 310, startPoint y: 139, endPoint x: 235, endPoint y: 140, distance: 74.4
click at [235, 140] on div "00219119170485306254" at bounding box center [322, 138] width 177 height 7
copy div "00219119170485306254"
click at [121, 172] on div "× Payout Information Metadata: Object Attributes: BankAccountType: Checking Ban…" at bounding box center [278, 127] width 557 height 254
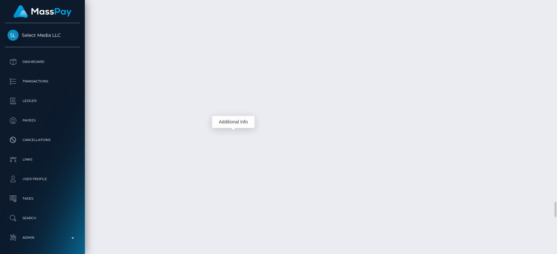
scroll to position [78, 144]
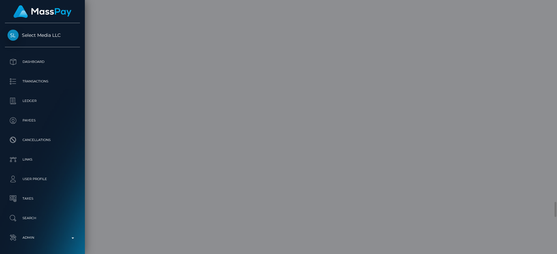
scroll to position [0, 0]
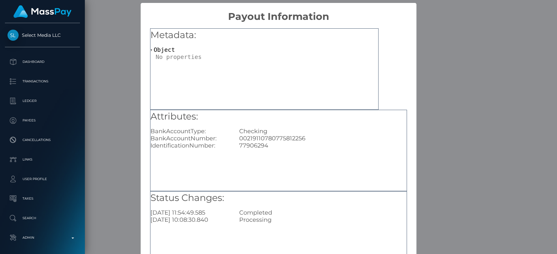
click at [441, 119] on div "× Payout Information Metadata: Object Attributes: BankAccountType: Checking Ban…" at bounding box center [278, 127] width 557 height 254
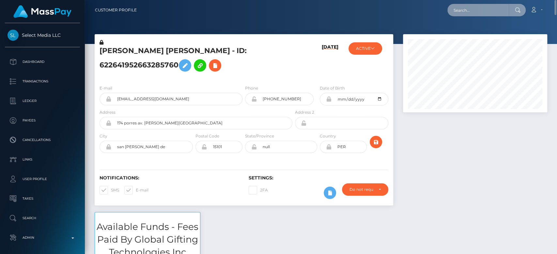
click at [479, 13] on input "text" at bounding box center [477, 10] width 61 height 12
paste input "1736624"
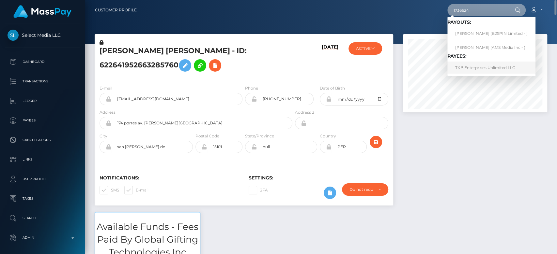
type input "1736624"
click at [478, 67] on link "TKB Enterprises Unlimited LLC" at bounding box center [491, 68] width 88 height 12
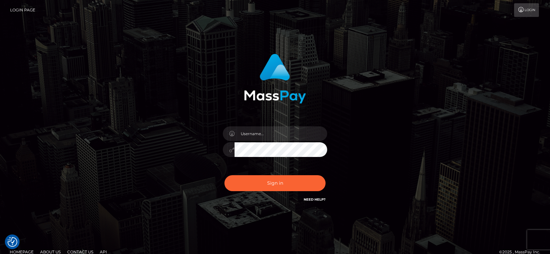
checkbox input "true"
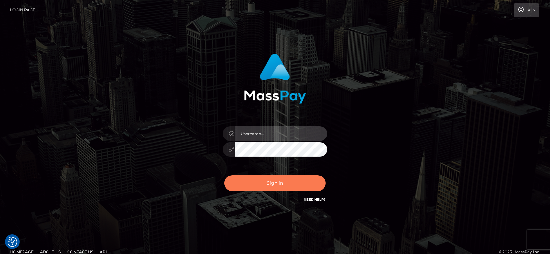
type input "[DOMAIN_NAME]"
click at [299, 184] on button "Sign in" at bounding box center [274, 183] width 101 height 16
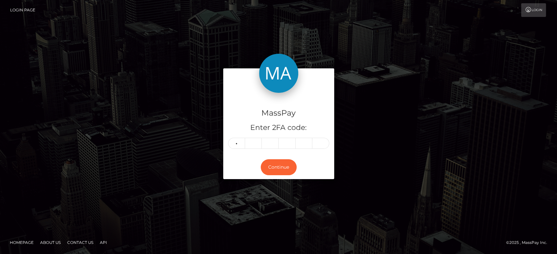
type input "9"
type input "7"
type input "3"
type input "4"
type input "5"
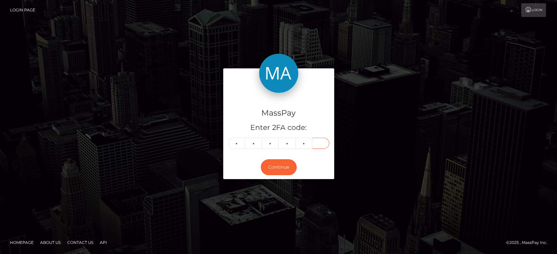
type input "2"
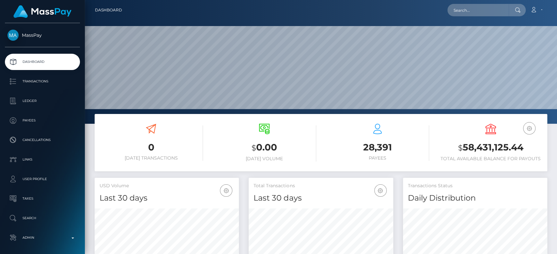
scroll to position [115, 144]
click at [464, 11] on input "text" at bounding box center [477, 10] width 61 height 12
paste input "[EMAIL_ADDRESS][DOMAIN_NAME]"
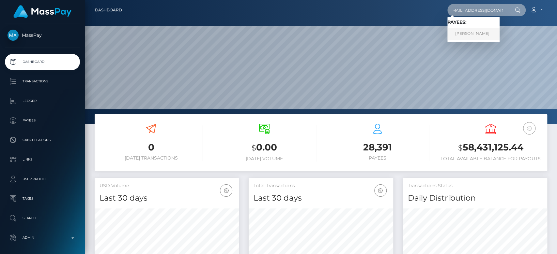
type input "[EMAIL_ADDRESS][DOMAIN_NAME]"
click at [489, 35] on link "[PERSON_NAME]" at bounding box center [473, 34] width 52 height 12
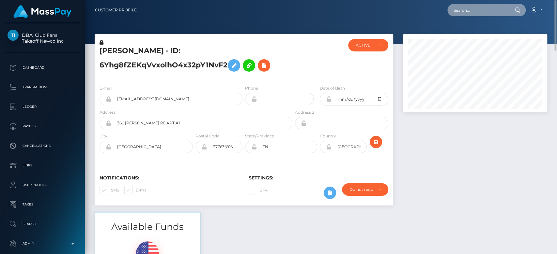
click at [466, 11] on input "text" at bounding box center [477, 10] width 61 height 12
paste input "[EMAIL_ADDRESS][DOMAIN_NAME]"
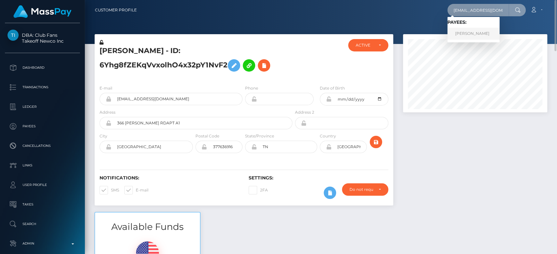
type input "[EMAIL_ADDRESS][DOMAIN_NAME]"
click at [464, 30] on link "Mokhruza Boboeva" at bounding box center [473, 34] width 52 height 12
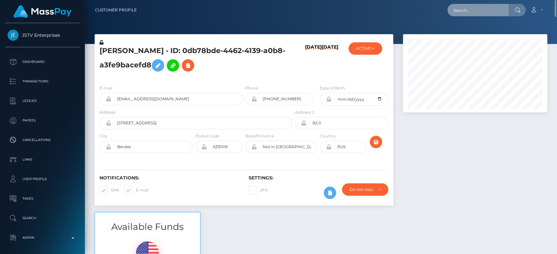
click at [475, 8] on input "text" at bounding box center [477, 10] width 61 height 12
paste input "[EMAIL_ADDRESS][DOMAIN_NAME]"
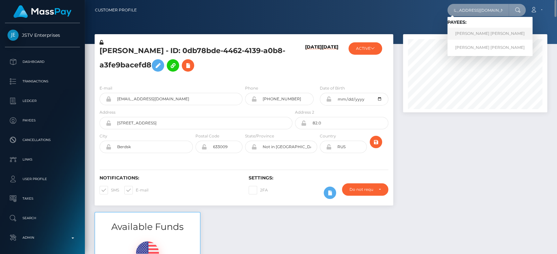
type input "[EMAIL_ADDRESS][DOMAIN_NAME]"
click at [479, 33] on link "[PERSON_NAME] [PERSON_NAME]" at bounding box center [489, 34] width 85 height 12
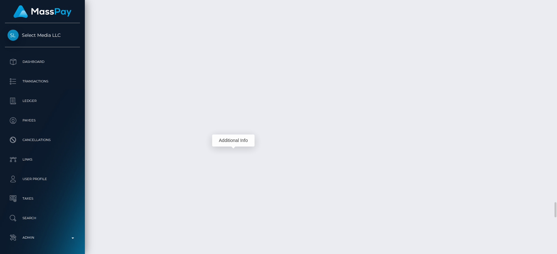
scroll to position [78, 144]
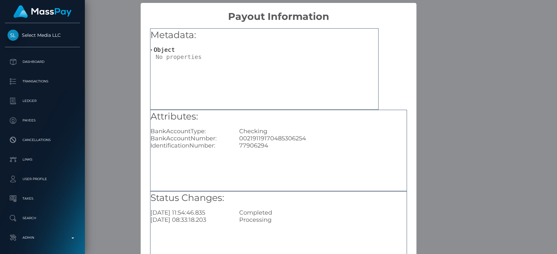
click at [141, 138] on div "Metadata: Object Attributes: BankAccountType: Checking BankAccountNumber: 00219…" at bounding box center [279, 149] width 276 height 252
click at [97, 82] on div "× Payout Information Metadata: Object Attributes: BankAccountType: Checking Ban…" at bounding box center [278, 127] width 557 height 254
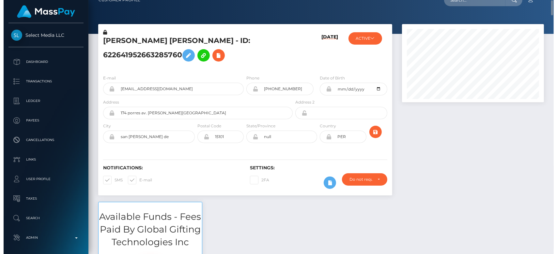
scroll to position [0, 0]
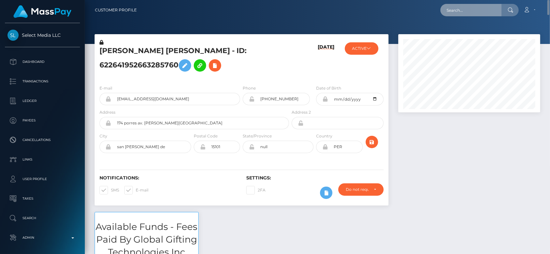
click at [467, 7] on input "text" at bounding box center [470, 10] width 61 height 12
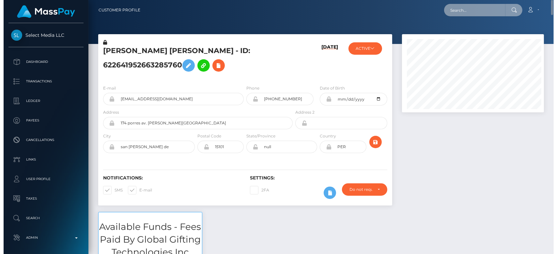
scroll to position [78, 144]
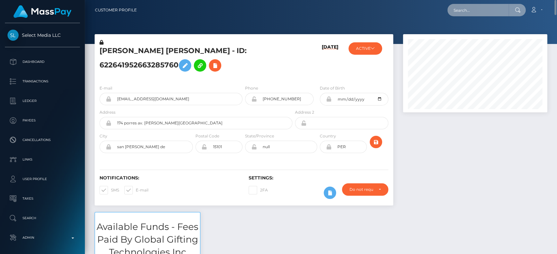
paste input "valonyango4@gmail.com"
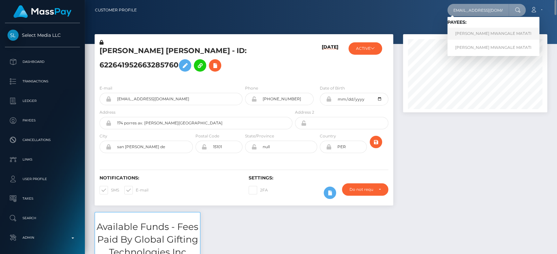
type input "valonyango4@gmail.com"
click at [483, 31] on link "GLORINE MWANGALE MATATI" at bounding box center [493, 34] width 92 height 12
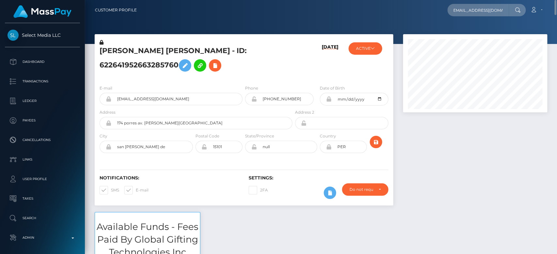
scroll to position [0, 0]
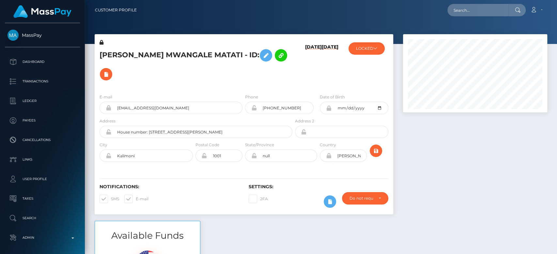
scroll to position [78, 144]
drag, startPoint x: 459, startPoint y: 19, endPoint x: 462, endPoint y: 17, distance: 3.5
click at [461, 18] on nav "Customer Profile Loading... Loading... Account" at bounding box center [321, 10] width 472 height 20
click at [464, 12] on input "text" at bounding box center [477, 10] width 61 height 12
paste input "[EMAIL_ADDRESS][DOMAIN_NAME]"
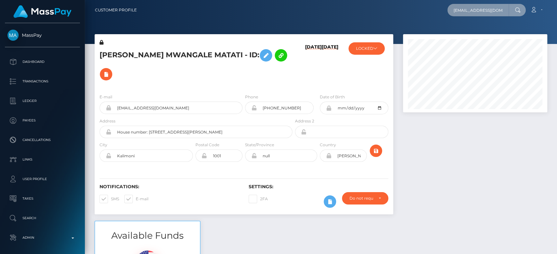
scroll to position [0, 2]
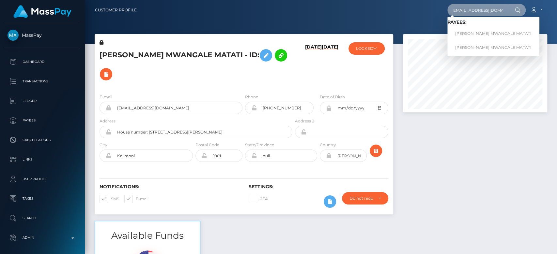
type input "[EMAIL_ADDRESS][DOMAIN_NAME]"
click at [464, 32] on link "[PERSON_NAME] MWANGALE MATATI" at bounding box center [493, 34] width 92 height 12
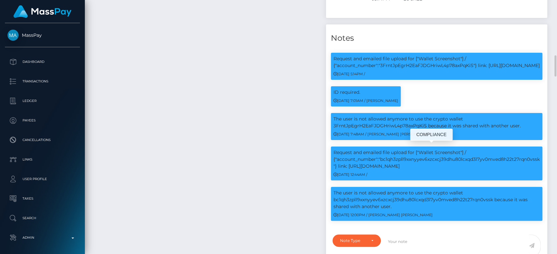
scroll to position [78, 144]
click at [384, 196] on p "The user is not allowed anymore to use the crypto wallet bc1qh3zpll9xxnyyev6xzc…" at bounding box center [436, 200] width 206 height 21
copy p "bc1qh3zpll9xxnyyev6xzcxcj39dhu80lcxqd3l7yv0mved8h22t27rqn0vssk"
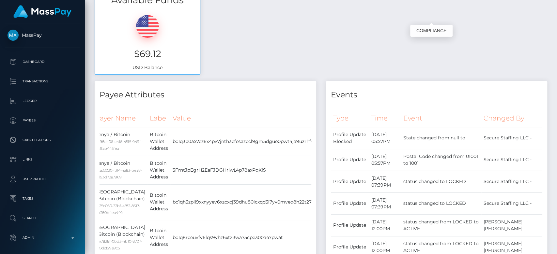
scroll to position [0, 0]
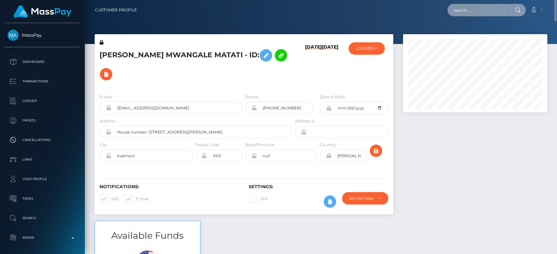
click at [468, 12] on input "text" at bounding box center [477, 10] width 61 height 12
paste input "[EMAIL_ADDRESS][DOMAIN_NAME]"
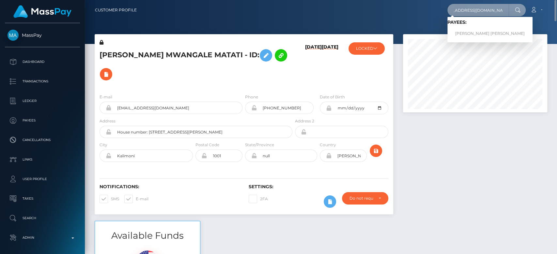
type input "[EMAIL_ADDRESS][DOMAIN_NAME]"
click at [477, 31] on link "[PERSON_NAME] [PERSON_NAME]" at bounding box center [489, 34] width 85 height 12
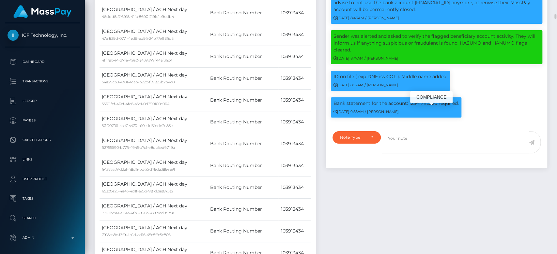
scroll to position [78, 144]
click at [427, 107] on p "Bank statement for the account: 123417112220 required." at bounding box center [395, 103] width 125 height 7
copy p "123417112220"
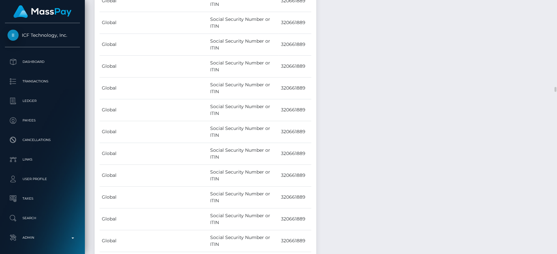
scroll to position [4290, 0]
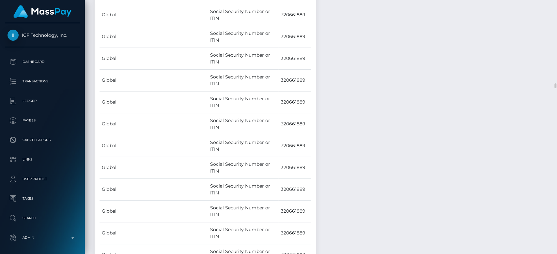
scroll to position [4123, 0]
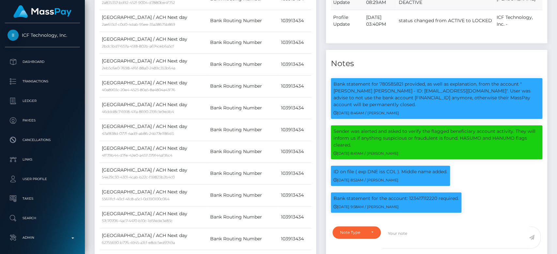
scroll to position [0, 0]
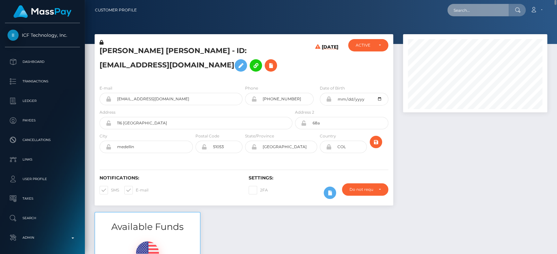
click at [466, 10] on input "text" at bounding box center [477, 10] width 61 height 12
paste input "[EMAIL_ADDRESS][DOMAIN_NAME]"
type input "[EMAIL_ADDRESS][DOMAIN_NAME]"
click at [473, 8] on input "[EMAIL_ADDRESS][DOMAIN_NAME]" at bounding box center [477, 10] width 61 height 12
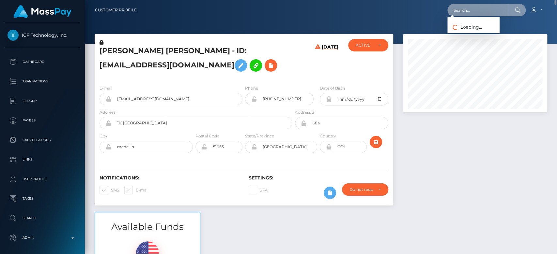
scroll to position [0, 0]
paste input "[EMAIL_ADDRESS][DOMAIN_NAME]"
type input "[EMAIL_ADDRESS][DOMAIN_NAME]"
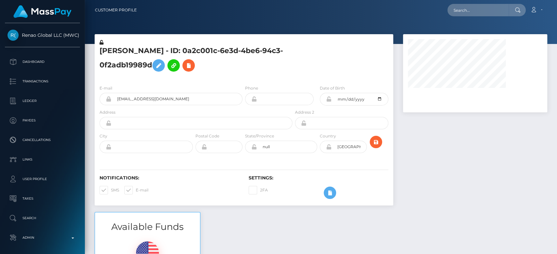
click at [429, 133] on div at bounding box center [475, 123] width 154 height 178
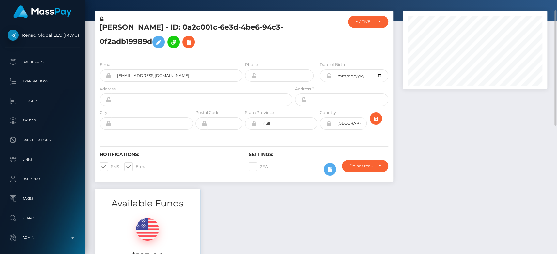
scroll to position [78, 144]
click at [117, 77] on input "[EMAIL_ADDRESS][DOMAIN_NAME]" at bounding box center [176, 75] width 131 height 12
type input "[EMAIL_ADDRESS][DOMAIN_NAME]"
click at [298, 205] on div "Available Funds $123.00 USD Balance" at bounding box center [321, 237] width 462 height 96
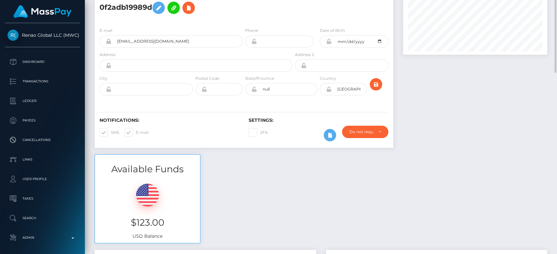
scroll to position [0, 0]
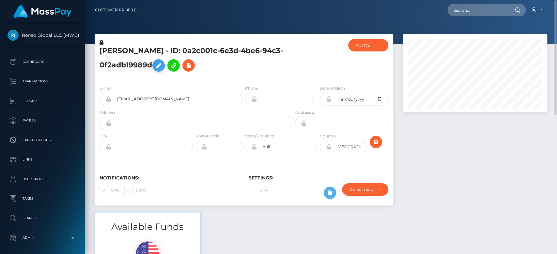
click at [160, 67] on icon at bounding box center [159, 66] width 8 height 8
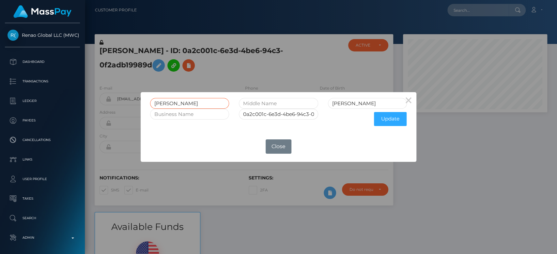
drag, startPoint x: 173, startPoint y: 103, endPoint x: 154, endPoint y: 103, distance: 18.3
click at [154, 103] on input "[PERSON_NAME]" at bounding box center [189, 103] width 79 height 11
click at [410, 100] on button "×" at bounding box center [409, 100] width 16 height 16
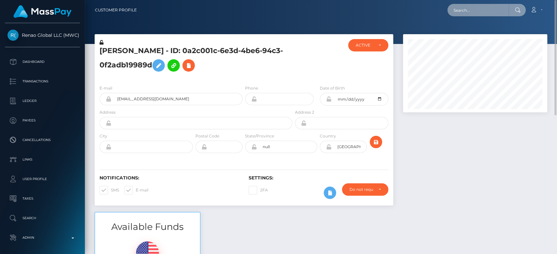
click at [465, 11] on input "text" at bounding box center [477, 10] width 61 height 12
paste input "[EMAIL_ADDRESS][DOMAIN_NAME]"
type input "[EMAIL_ADDRESS][DOMAIN_NAME]"
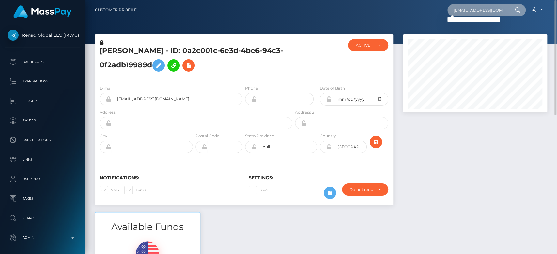
click at [462, 9] on input "[EMAIL_ADDRESS][DOMAIN_NAME]" at bounding box center [477, 10] width 61 height 12
paste input "[EMAIL_ADDRESS][DOMAIN_NAME]"
type input "[EMAIL_ADDRESS][DOMAIN_NAME]"
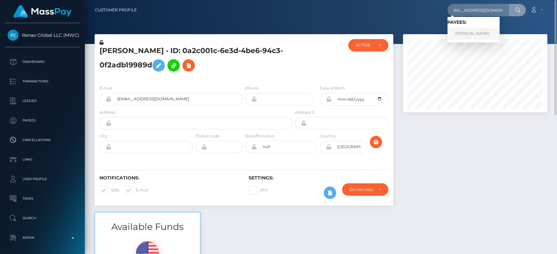
click at [488, 31] on link "[PERSON_NAME]" at bounding box center [473, 34] width 52 height 12
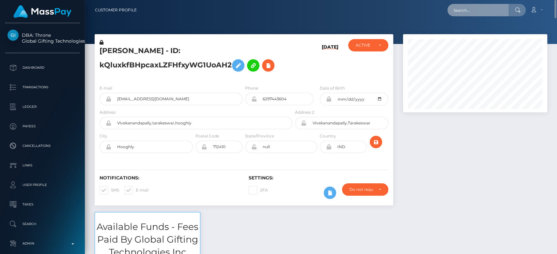
click at [463, 13] on input "text" at bounding box center [477, 10] width 61 height 12
paste input "heyitshannah19@icloud.com"
type input "heyitshannah19@icloud.com"
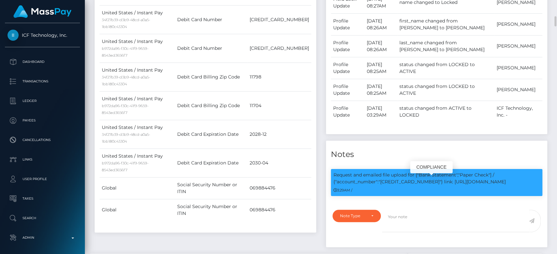
scroll to position [78, 144]
click at [402, 179] on p "Request and emailed file upload for ["Bank Statement","Paper Check"] / {"accoun…" at bounding box center [436, 179] width 206 height 14
copy p "4031630447339960"
